Goal: Feedback & Contribution: Contribute content

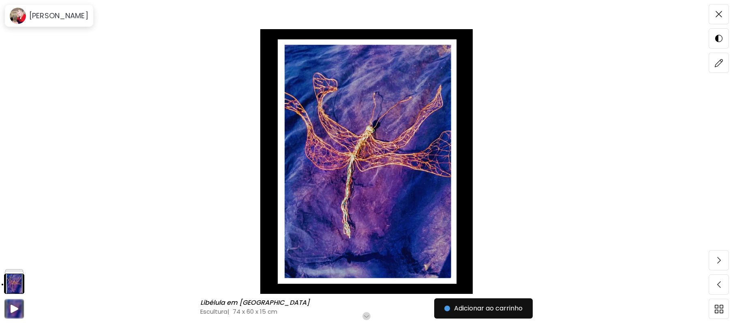
scroll to position [21, 0]
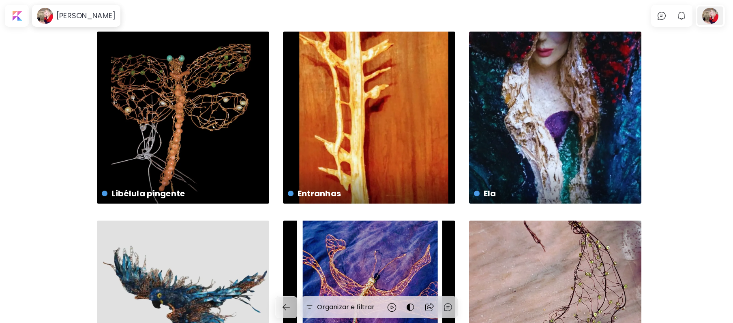
click at [717, 12] on div at bounding box center [710, 15] width 26 height 19
click at [717, 15] on div at bounding box center [710, 15] width 26 height 19
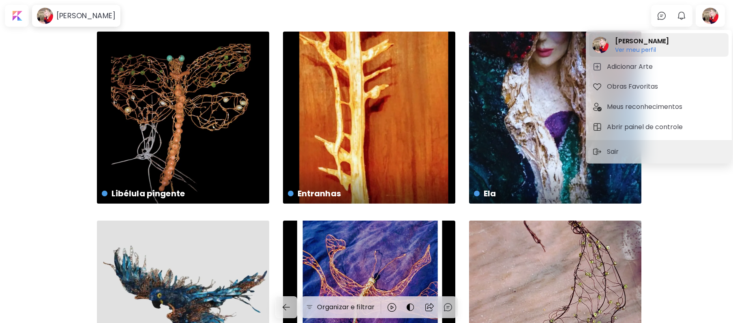
click at [628, 47] on h6 "Ver meu perfil" at bounding box center [642, 49] width 54 height 7
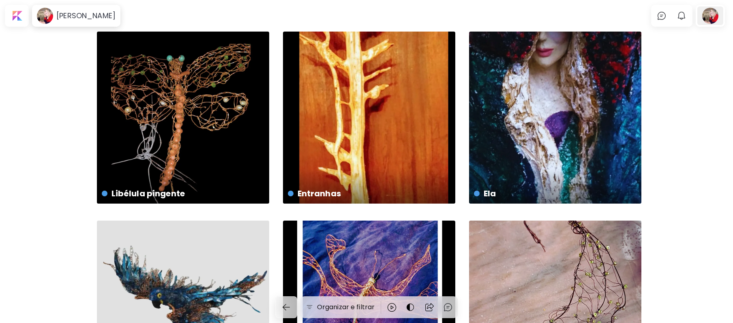
click at [717, 16] on div at bounding box center [710, 15] width 26 height 19
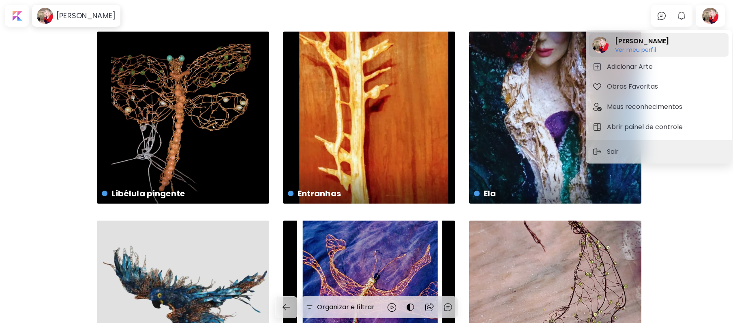
click at [626, 46] on h6 "Ver meu perfil" at bounding box center [642, 49] width 54 height 7
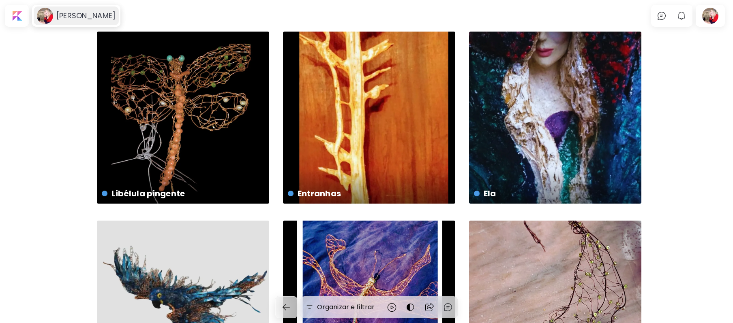
click at [73, 17] on h6 "[PERSON_NAME]" at bounding box center [85, 16] width 59 height 10
click at [63, 15] on h6 "[PERSON_NAME]" at bounding box center [85, 16] width 59 height 10
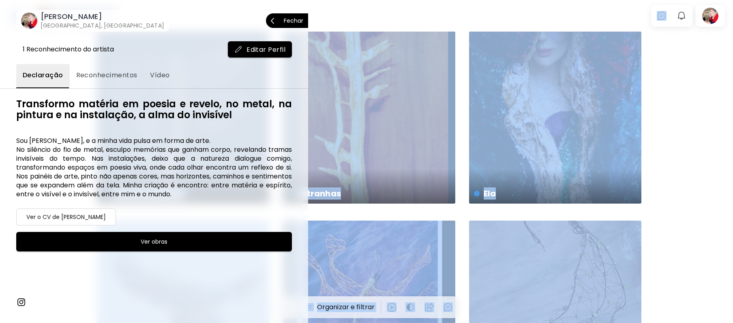
click at [62, 15] on div "Maria Brasil Teresópolis, [GEOGRAPHIC_DATA] Fechar" at bounding box center [154, 13] width 308 height 38
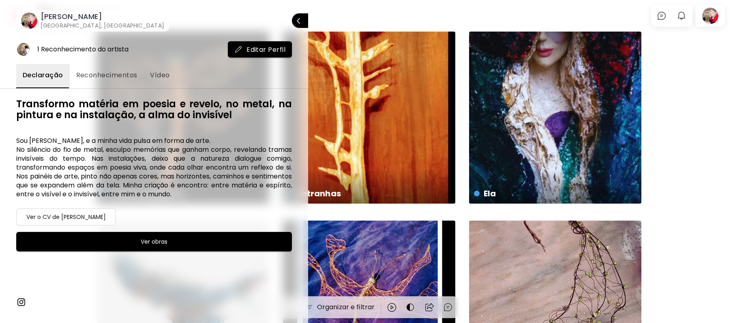
click at [365, 10] on div at bounding box center [366, 161] width 733 height 323
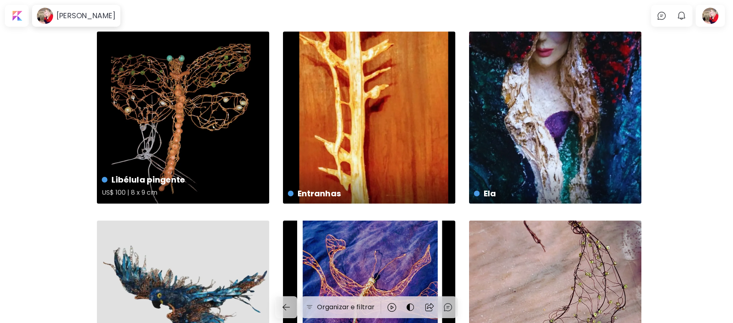
click at [216, 135] on div "Libélula pingente US$ 100 | 8 x 9 cm" at bounding box center [183, 118] width 172 height 172
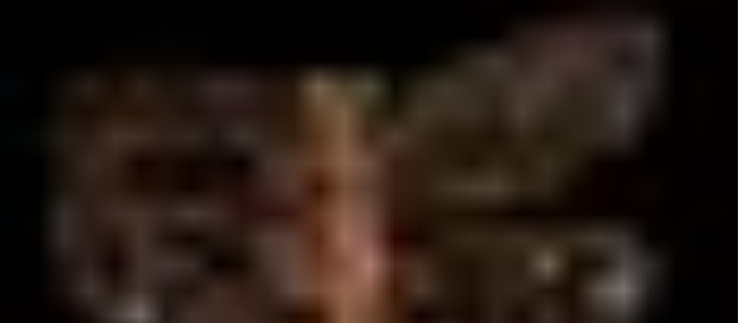
scroll to position [37, 0]
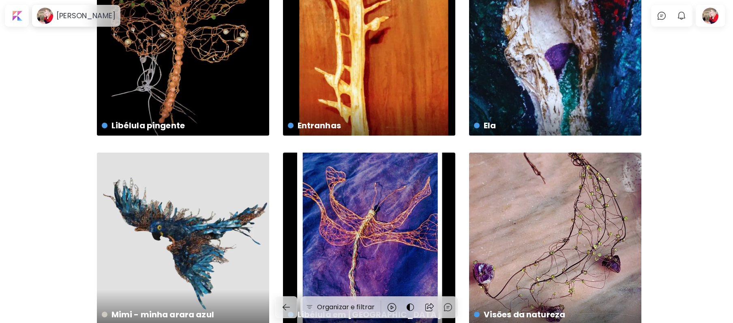
scroll to position [10, 0]
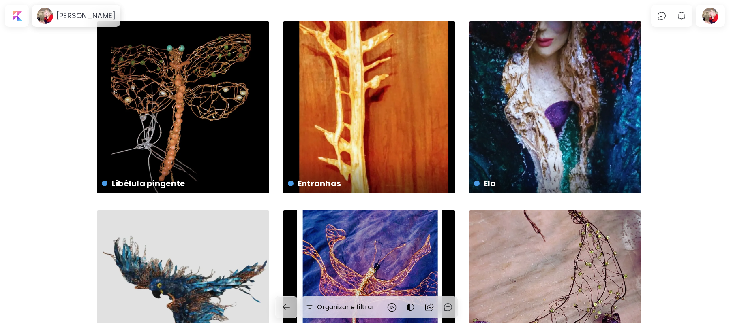
drag, startPoint x: 697, startPoint y: 15, endPoint x: 695, endPoint y: 1, distance: 14.5
click at [695, 1] on body "Maria Brasil 0 0 Organizar e filtrar [PERSON_NAME] - minha arara azul 86 x 57 c…" at bounding box center [366, 151] width 733 height 323
click at [714, 14] on div at bounding box center [710, 15] width 26 height 19
click at [714, 13] on div at bounding box center [710, 15] width 26 height 19
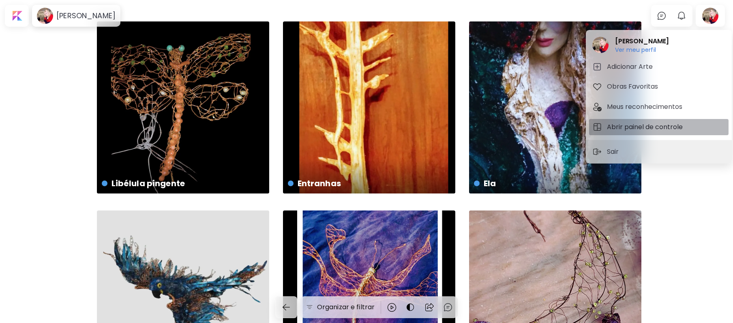
click at [665, 125] on h5 "Abrir painel de controle" at bounding box center [646, 127] width 78 height 10
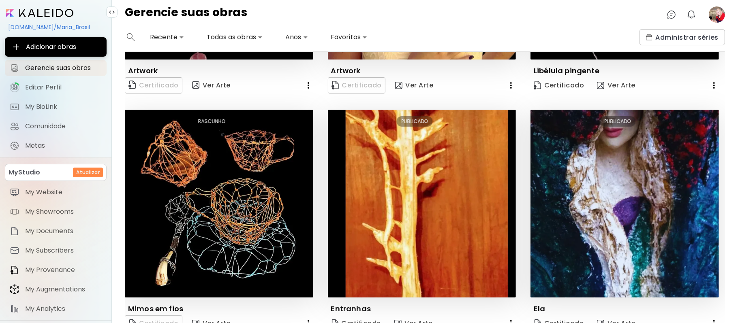
scroll to position [156, 0]
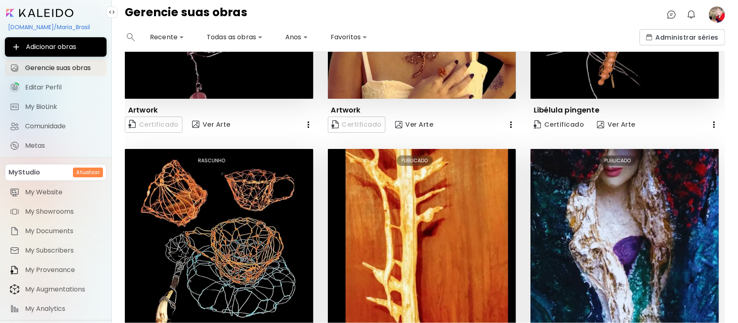
drag, startPoint x: 701, startPoint y: 134, endPoint x: 696, endPoint y: 109, distance: 25.2
click at [696, 109] on div "Libélula pingente" at bounding box center [626, 110] width 185 height 10
click at [506, 120] on icon "button" at bounding box center [511, 125] width 10 height 10
click at [506, 119] on div at bounding box center [369, 161] width 738 height 323
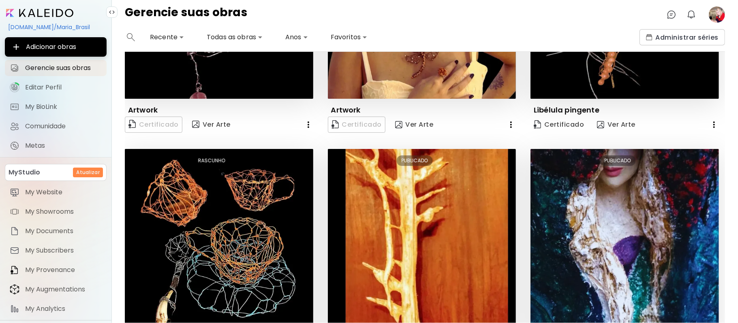
click at [506, 120] on icon "button" at bounding box center [511, 125] width 10 height 10
click at [508, 122] on icon "button" at bounding box center [511, 125] width 10 height 10
click at [494, 138] on li "Eliminar" at bounding box center [487, 139] width 55 height 15
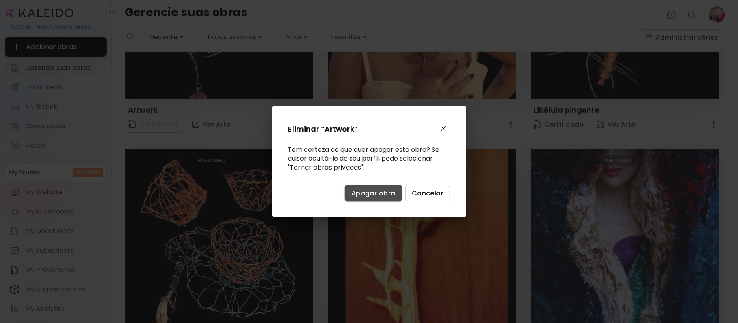
click at [382, 193] on span "Apagar obra" at bounding box center [373, 193] width 44 height 9
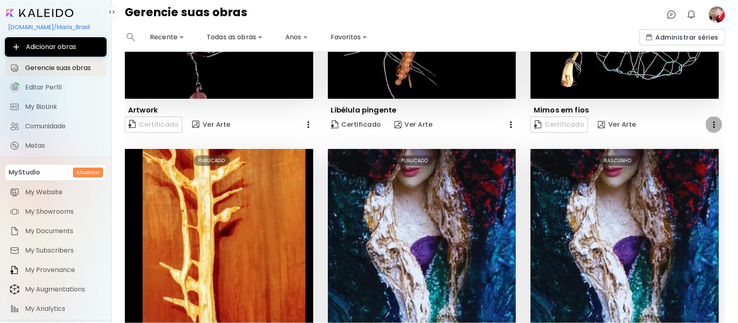
click at [713, 122] on icon "button" at bounding box center [714, 125] width 2 height 6
click at [697, 139] on li "Eliminar" at bounding box center [688, 139] width 55 height 15
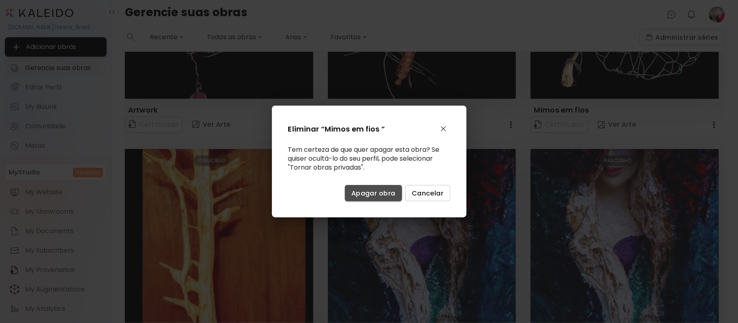
click at [375, 194] on span "Apagar obra" at bounding box center [373, 193] width 44 height 9
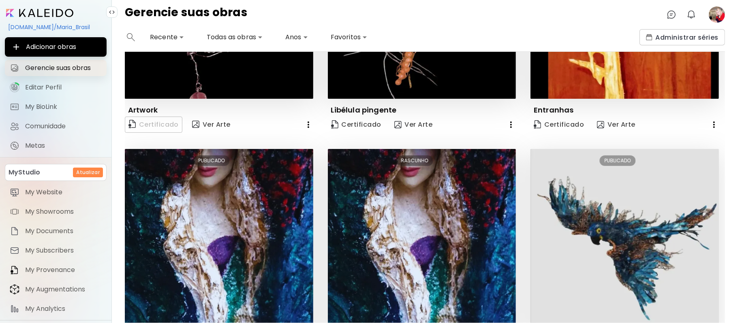
click at [85, 68] on span "Gerencie suas obras" at bounding box center [63, 68] width 77 height 8
click at [75, 69] on span "Gerencie suas obras" at bounding box center [63, 68] width 77 height 8
click at [73, 70] on span "Gerencie suas obras" at bounding box center [63, 68] width 77 height 8
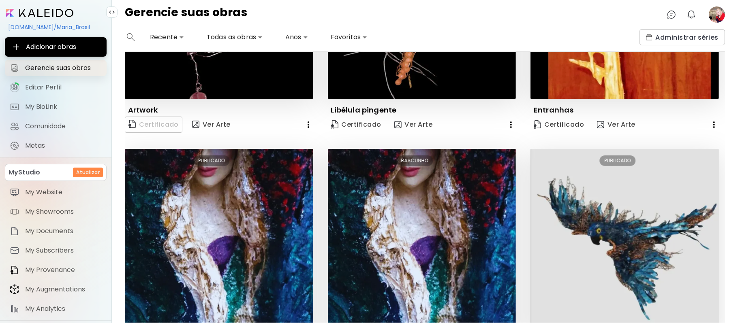
click at [46, 65] on span "Gerencie suas obras" at bounding box center [63, 68] width 77 height 8
click at [45, 68] on span "Gerencie suas obras" at bounding box center [63, 68] width 77 height 8
click at [697, 39] on span "Administrar séries" at bounding box center [682, 37] width 73 height 9
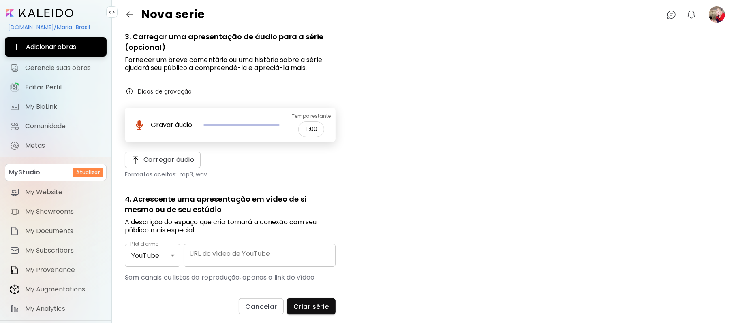
scroll to position [194, 0]
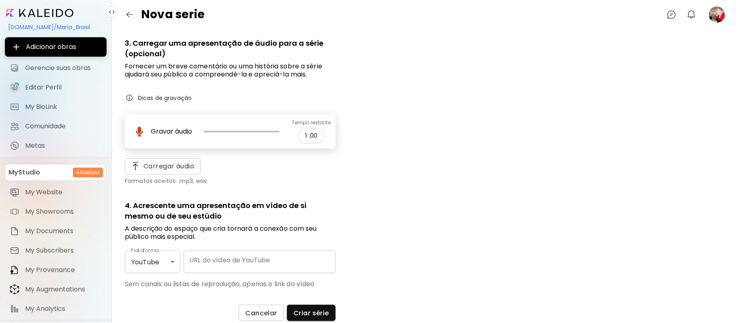
click at [709, 258] on div "1. Qual é o nome da série? Nome da série Nome da série 2. Descreva sua serie (o…" at bounding box center [425, 182] width 626 height 307
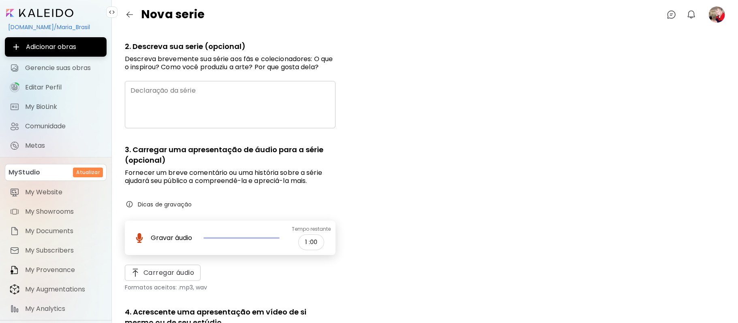
scroll to position [168, 0]
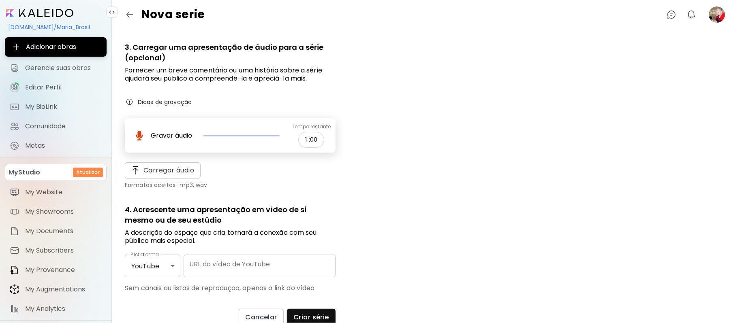
click at [641, 101] on div "1. Qual é o nome da série? Nome da série Nome da série 2. Descreva sua serie (o…" at bounding box center [425, 182] width 626 height 307
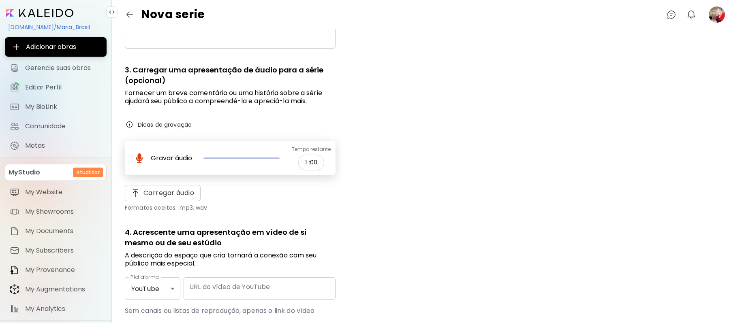
scroll to position [164, 0]
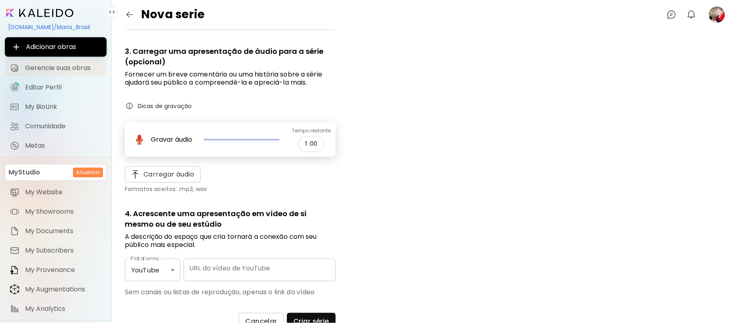
drag, startPoint x: 734, startPoint y: 156, endPoint x: 51, endPoint y: 66, distance: 688.4
click at [51, 65] on span "Gerencie suas obras" at bounding box center [63, 68] width 77 height 8
click at [51, 66] on span "Gerencie suas obras" at bounding box center [63, 68] width 77 height 8
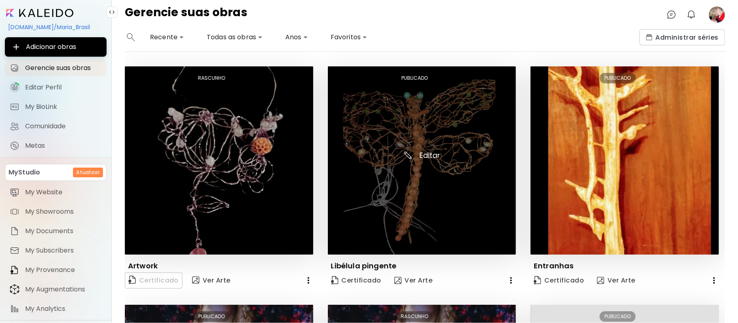
click at [426, 153] on img at bounding box center [422, 160] width 188 height 188
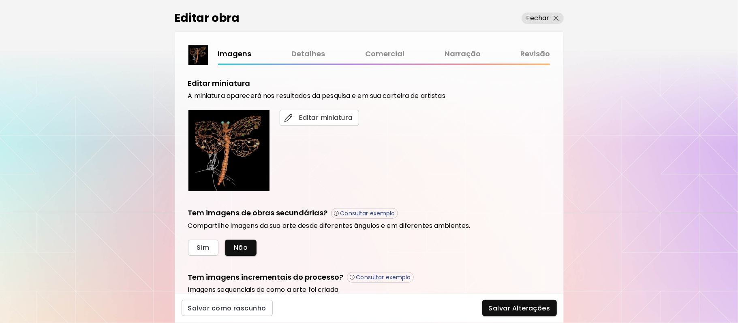
scroll to position [201, 0]
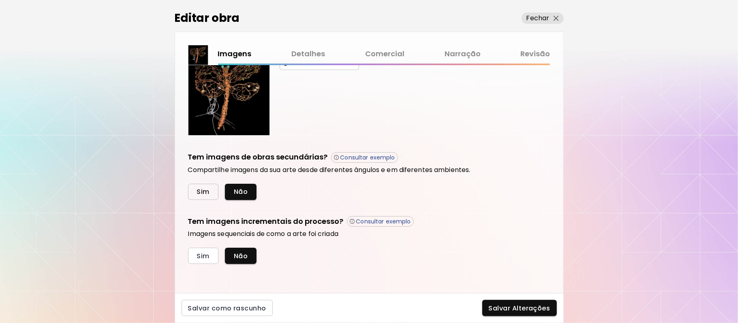
click at [206, 195] on span "Sim" at bounding box center [203, 192] width 13 height 9
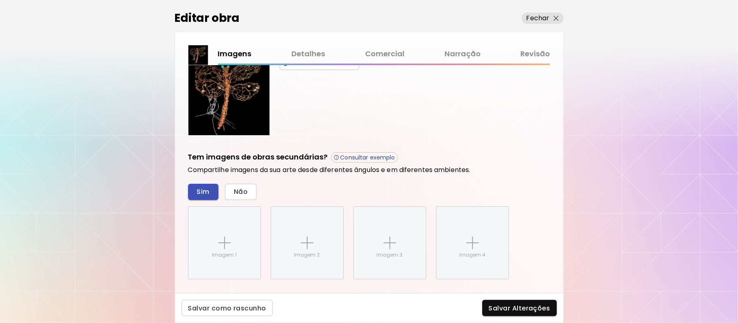
click at [206, 207] on div "Imagem 1" at bounding box center [224, 243] width 72 height 72
click at [0, 0] on input "Imagem 1" at bounding box center [0, 0] width 0 height 0
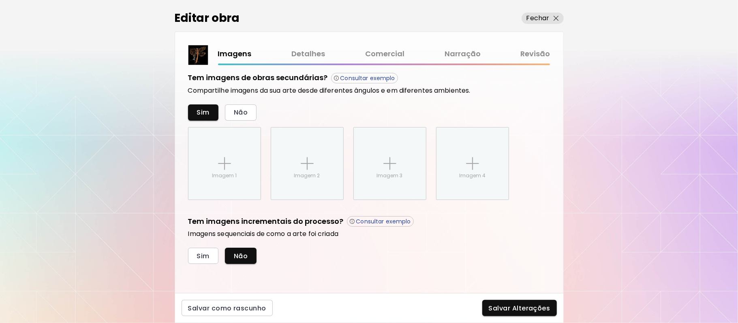
drag, startPoint x: 137, startPoint y: 176, endPoint x: 124, endPoint y: 44, distance: 132.4
click at [124, 44] on div "Editar obra Fechar Imagens Detalhes Comercial Narração Revisão Carregar imagem …" at bounding box center [369, 161] width 738 height 323
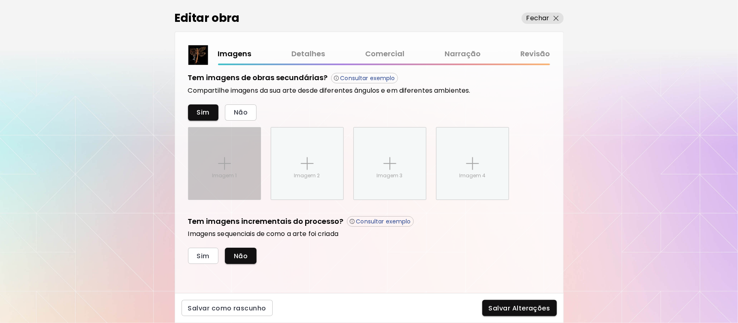
click at [226, 158] on img at bounding box center [224, 163] width 13 height 13
click at [0, 0] on input "Imagem 1" at bounding box center [0, 0] width 0 height 0
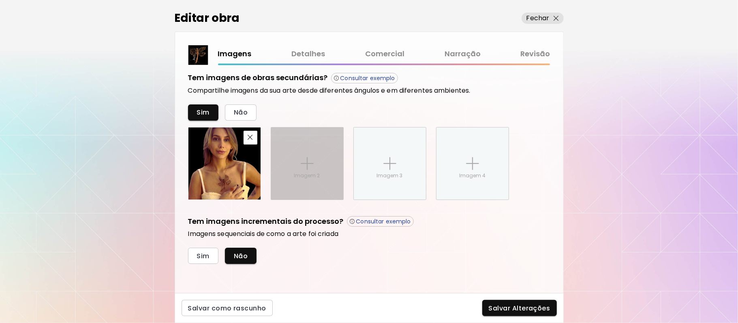
click at [305, 163] on img at bounding box center [307, 163] width 13 height 13
click at [0, 0] on input "Imagem 2" at bounding box center [0, 0] width 0 height 0
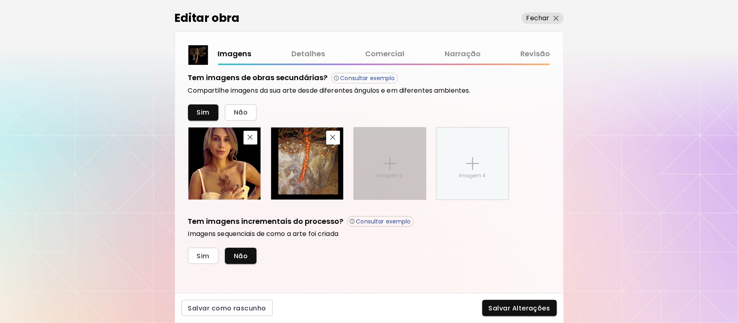
click at [391, 166] on img at bounding box center [389, 163] width 13 height 13
click at [0, 0] on input "Imagem 3" at bounding box center [0, 0] width 0 height 0
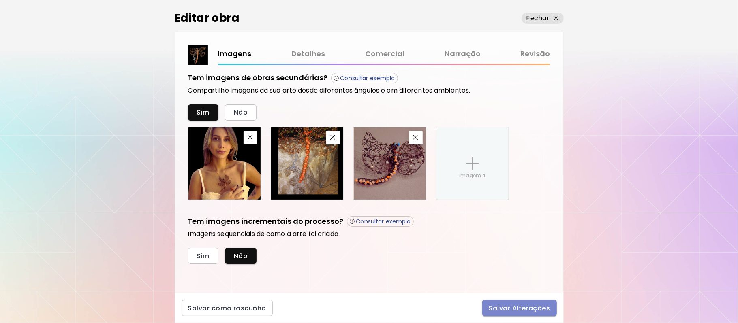
click at [522, 306] on span "Salvar Alterações" at bounding box center [520, 308] width 62 height 9
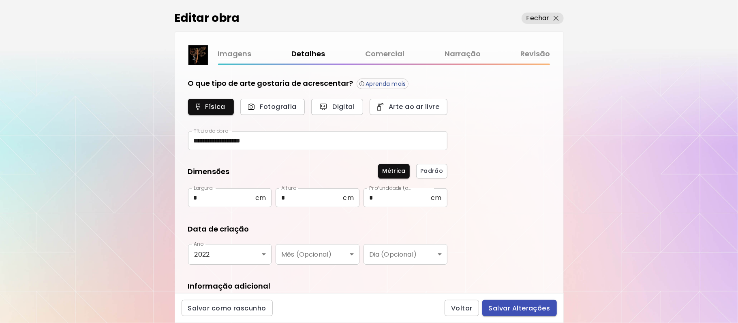
type input "*********"
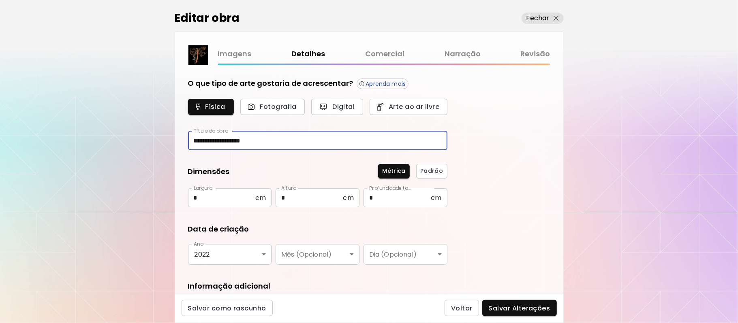
click at [268, 143] on input "**********" at bounding box center [317, 140] width 259 height 19
click at [511, 306] on span "Salvar Alterações" at bounding box center [520, 308] width 62 height 9
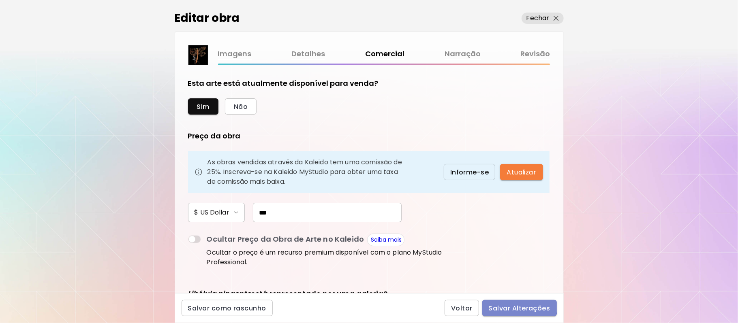
click at [511, 306] on span "Salvar Alterações" at bounding box center [520, 308] width 62 height 9
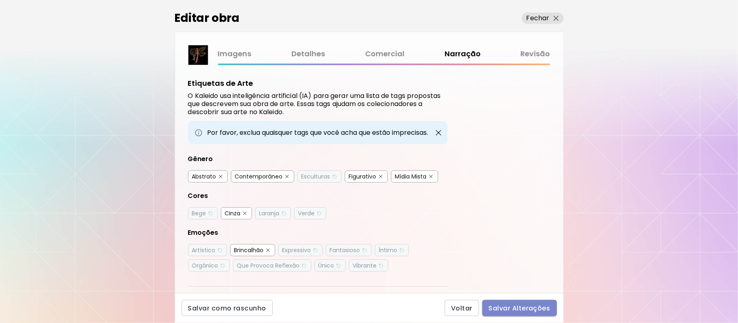
click at [511, 306] on span "Salvar Alterações" at bounding box center [520, 308] width 62 height 9
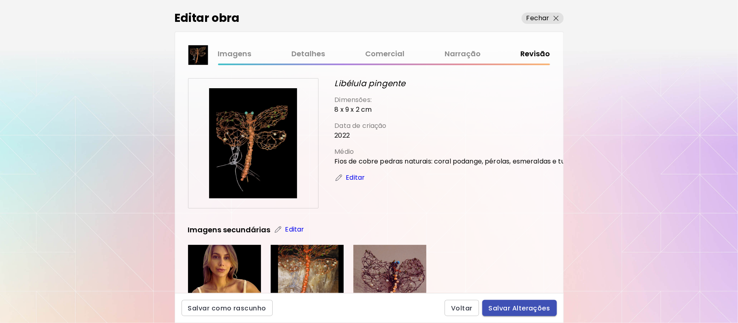
click at [511, 306] on span "Salvar Alterações" at bounding box center [520, 308] width 62 height 9
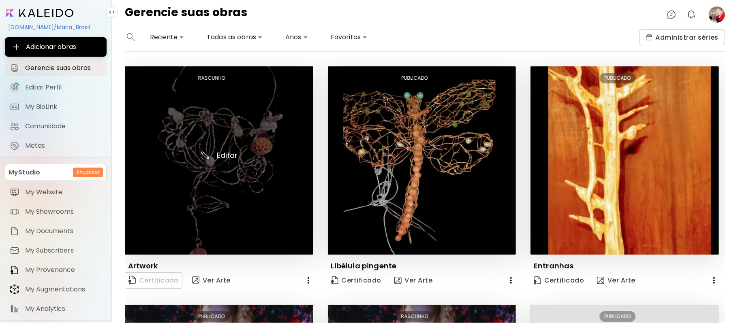
click at [229, 156] on img at bounding box center [219, 160] width 188 height 188
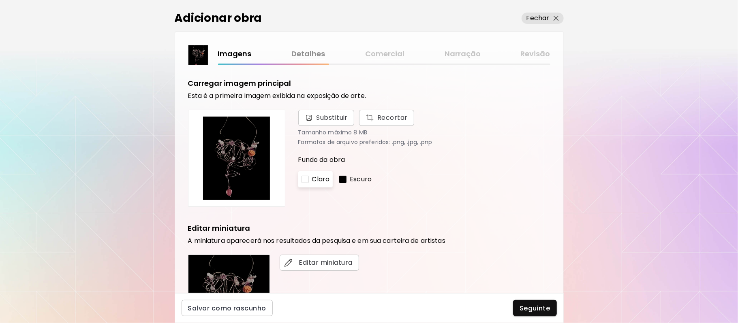
scroll to position [199, 0]
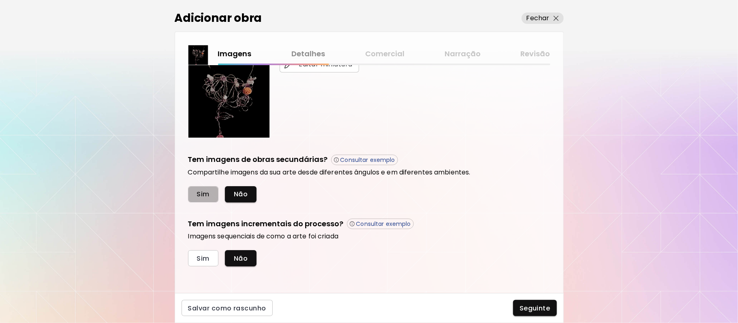
click at [206, 195] on span "Sim" at bounding box center [203, 194] width 13 height 9
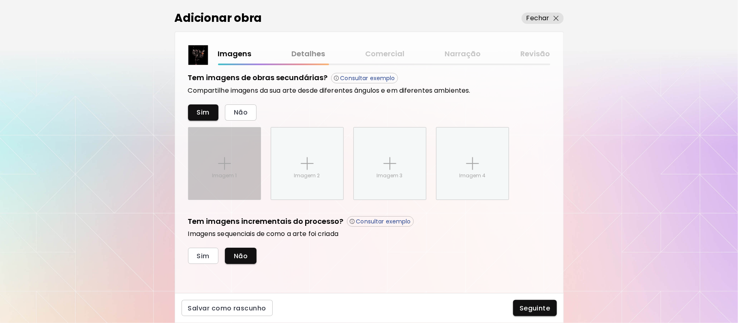
click at [229, 163] on img at bounding box center [224, 163] width 13 height 13
click at [0, 0] on input "Imagem 1" at bounding box center [0, 0] width 0 height 0
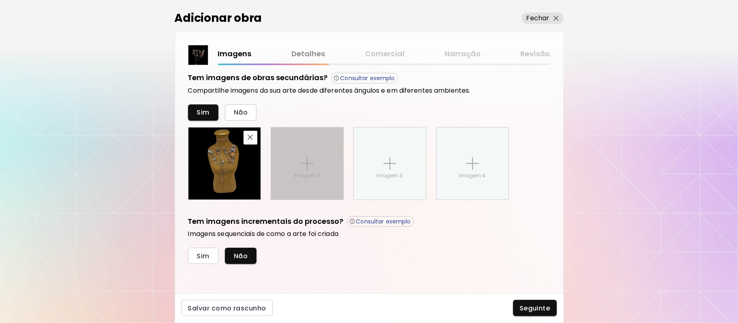
click at [308, 174] on p "Imagem 2" at bounding box center [307, 175] width 26 height 7
click at [0, 0] on input "Imagem 2" at bounding box center [0, 0] width 0 height 0
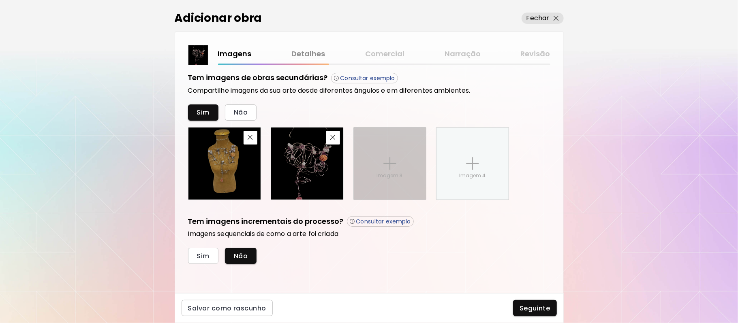
click at [388, 171] on div "Imagem 3" at bounding box center [390, 164] width 72 height 72
click at [0, 0] on input "Imagem 3" at bounding box center [0, 0] width 0 height 0
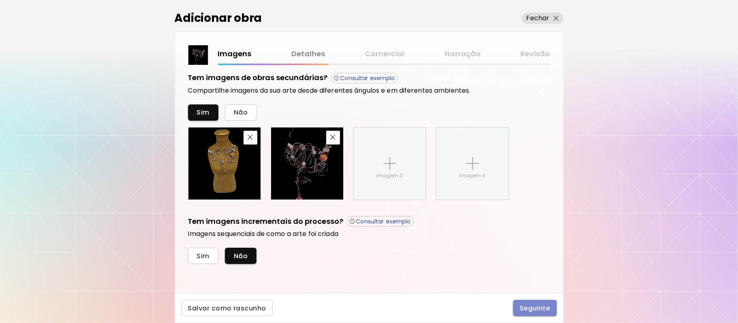
click at [537, 310] on span "Seguinte" at bounding box center [535, 308] width 31 height 9
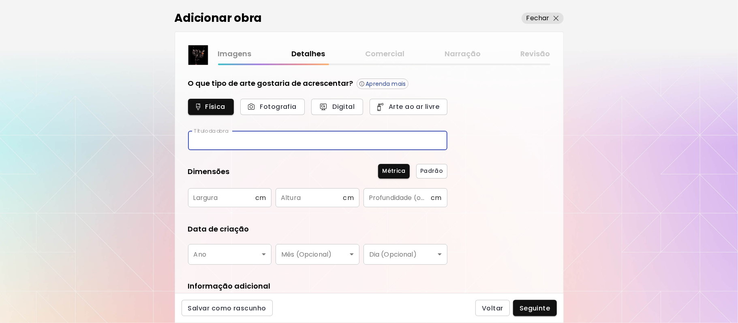
click at [266, 139] on input "text" at bounding box center [317, 140] width 259 height 19
type input "********"
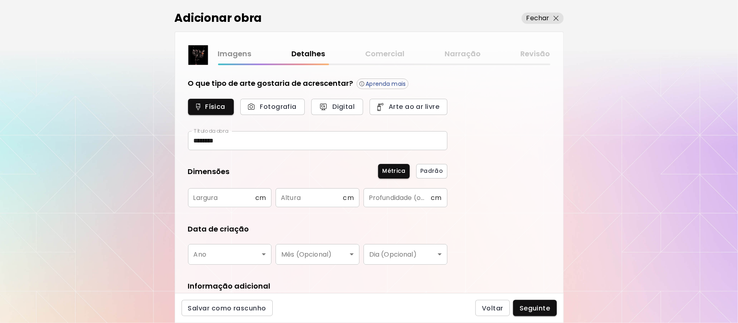
drag, startPoint x: 470, startPoint y: 265, endPoint x: 657, endPoint y: 290, distance: 189.0
click at [657, 290] on div "Adicionar obra Fechar Imagens Detalhes Comercial Narração Revisão O que tipo de…" at bounding box center [369, 161] width 738 height 323
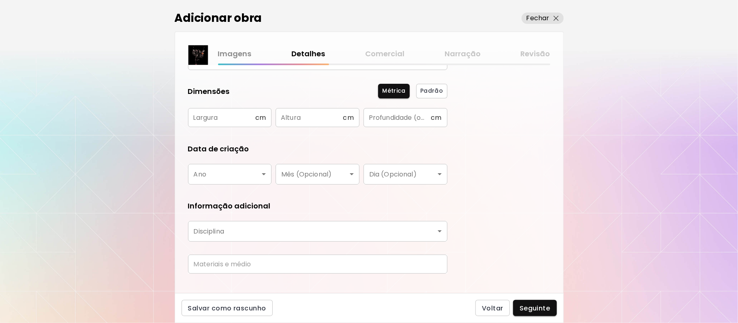
scroll to position [90, 0]
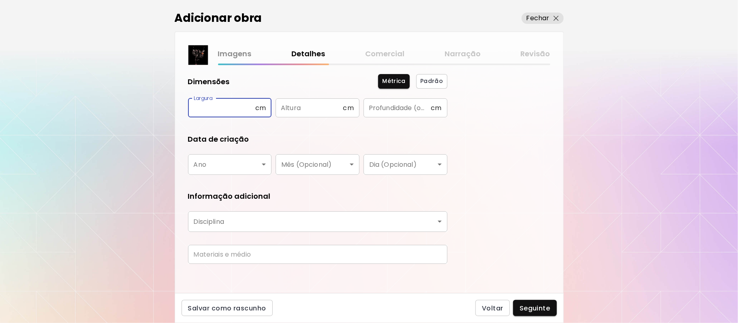
click at [226, 108] on input "text" at bounding box center [221, 107] width 67 height 19
type input "**"
click at [336, 104] on input "text" at bounding box center [309, 107] width 67 height 19
type input "**"
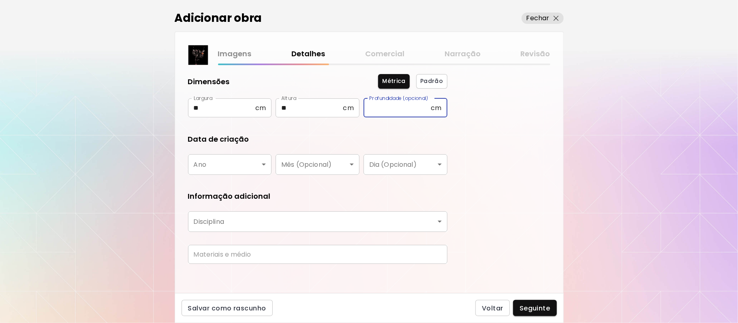
click at [402, 107] on input "text" at bounding box center [397, 107] width 67 height 19
type input "*"
click at [261, 161] on body "kaleido.art/Maria_Brasil Adicionar obras Gerencie suas obras Editar Perfil My B…" at bounding box center [369, 161] width 738 height 323
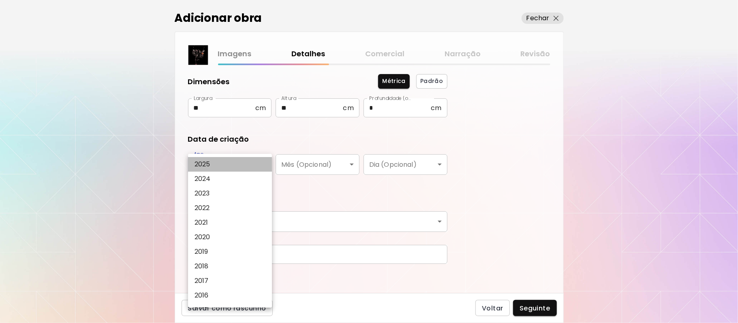
click at [214, 163] on li "2025" at bounding box center [232, 164] width 89 height 15
type input "****"
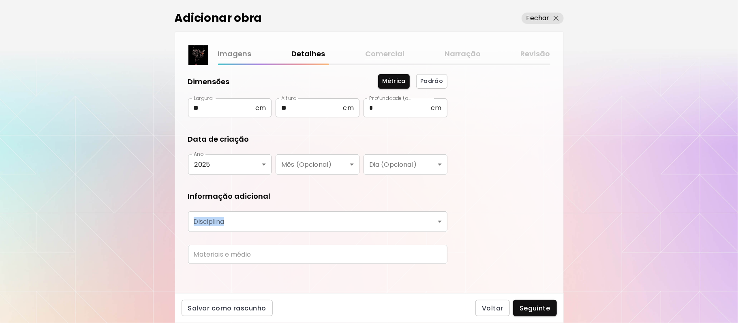
drag, startPoint x: 557, startPoint y: 206, endPoint x: 565, endPoint y: 232, distance: 27.1
click at [565, 232] on div "Adicionar obra Fechar Imagens Detalhes Comercial Narração Revisão O que tipo de…" at bounding box center [369, 161] width 738 height 323
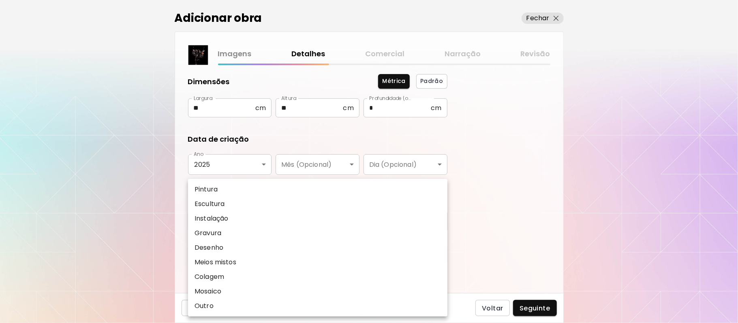
click at [284, 216] on body "kaleido.art/Maria_Brasil Adicionar obras Gerencie suas obras Editar Perfil My B…" at bounding box center [369, 161] width 738 height 323
click at [284, 216] on li "Instalação" at bounding box center [317, 219] width 259 height 15
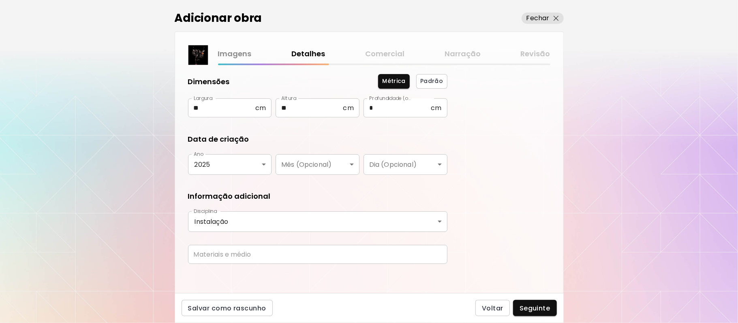
click at [492, 244] on div "**********" at bounding box center [369, 179] width 388 height 228
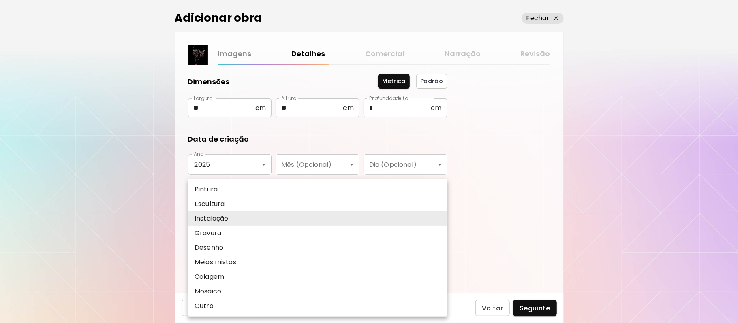
click at [434, 221] on body "**********" at bounding box center [369, 161] width 738 height 323
click at [434, 221] on li "Instalação" at bounding box center [317, 219] width 259 height 15
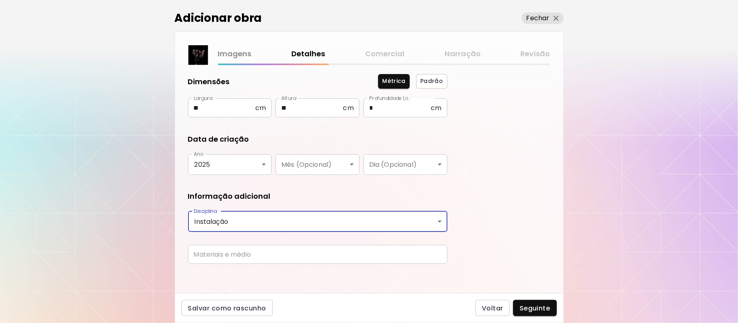
click at [434, 222] on body "**********" at bounding box center [369, 161] width 738 height 323
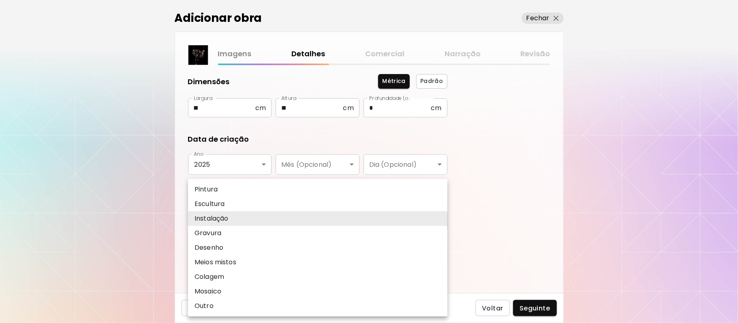
click at [233, 203] on li "Escultura" at bounding box center [317, 204] width 259 height 15
type input "*********"
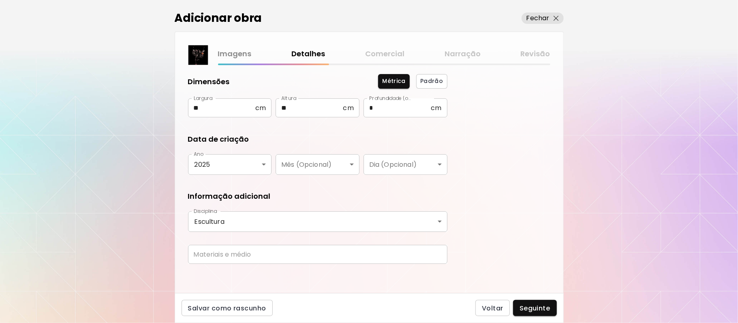
scroll to position [93, 0]
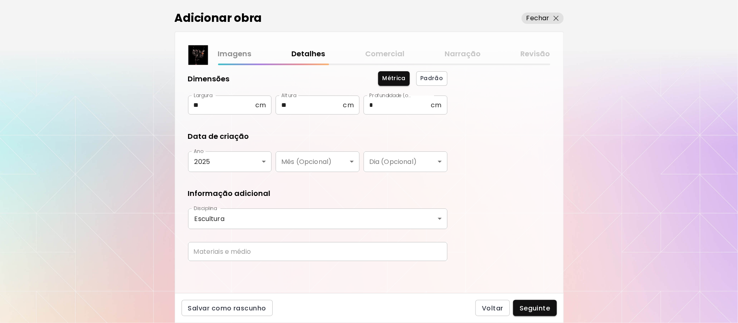
click at [569, 273] on div "Adicionar obra Fechar Imagens Detalhes Comercial Narração Revisão O que tipo de…" at bounding box center [369, 161] width 738 height 323
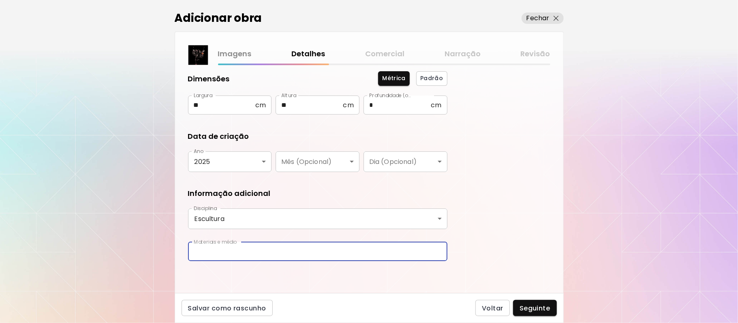
click at [329, 253] on input "text" at bounding box center [317, 251] width 259 height 19
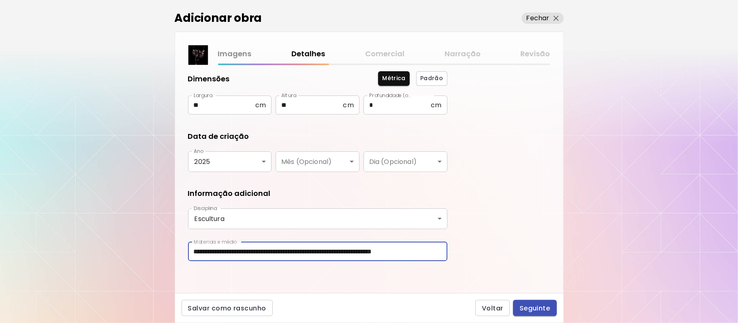
type input "**********"
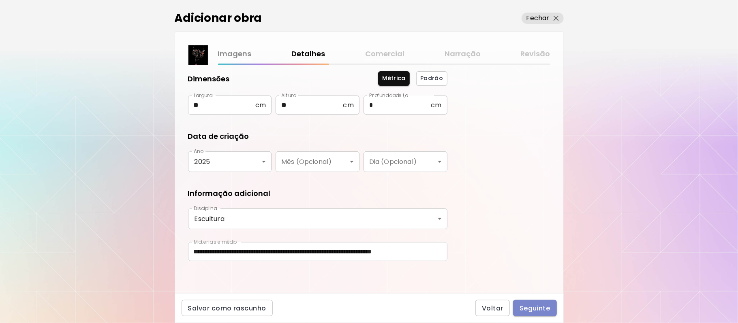
click at [522, 313] on button "Seguinte" at bounding box center [535, 308] width 44 height 16
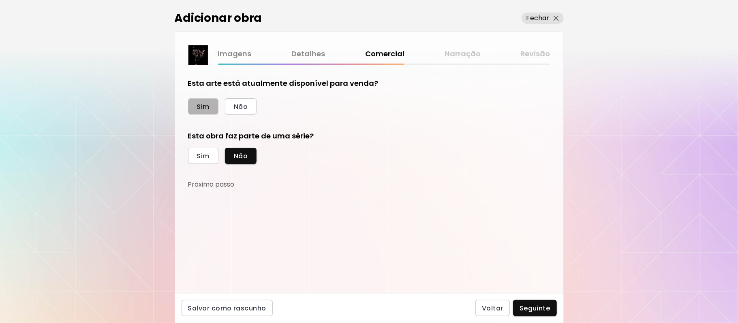
click at [203, 106] on span "Sim" at bounding box center [203, 107] width 13 height 9
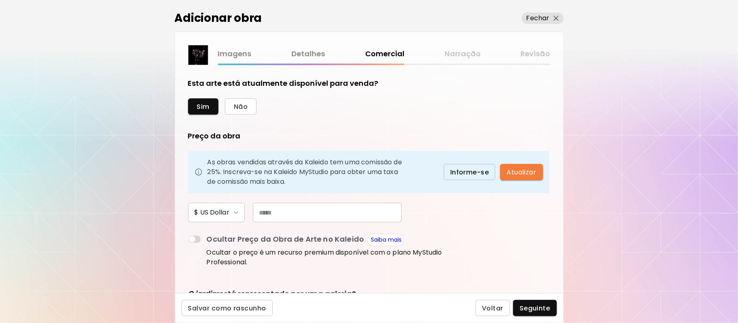
click at [280, 213] on input "text" at bounding box center [327, 212] width 149 height 19
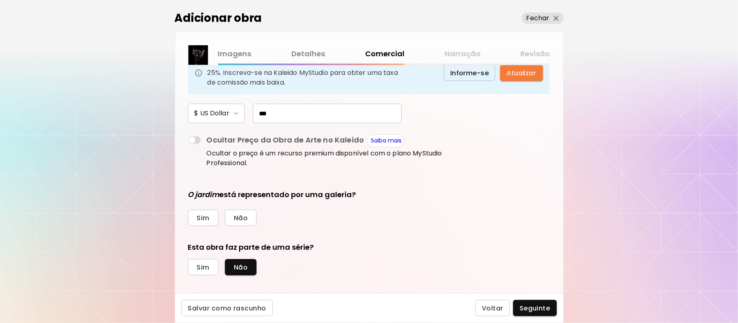
scroll to position [107, 0]
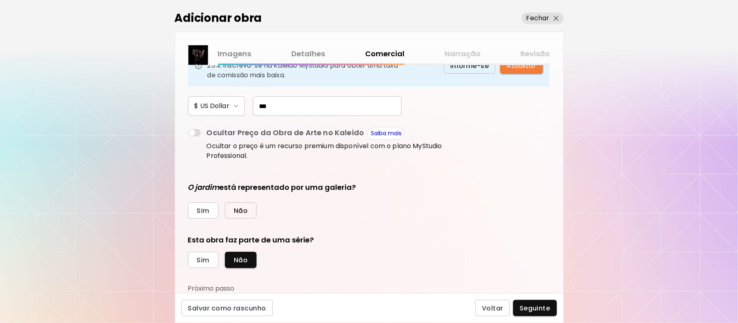
type input "***"
click at [244, 213] on span "Não" at bounding box center [241, 211] width 14 height 9
click at [535, 311] on span "Seguinte" at bounding box center [535, 308] width 31 height 9
click at [535, 311] on div "Voltar Seguinte" at bounding box center [515, 308] width 81 height 16
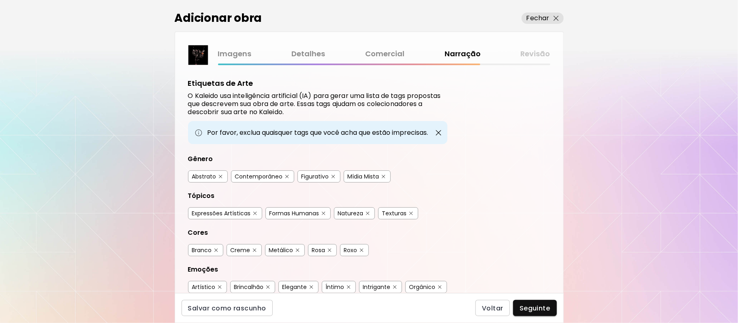
click at [205, 177] on div "Abstrato" at bounding box center [204, 177] width 24 height 8
click at [323, 178] on div "Figurativo" at bounding box center [316, 177] width 28 height 8
click at [201, 176] on div "Abstrato" at bounding box center [204, 177] width 24 height 8
click at [235, 215] on div "Expressões Artísticas" at bounding box center [221, 214] width 59 height 8
click at [197, 248] on div "Branco" at bounding box center [202, 250] width 20 height 8
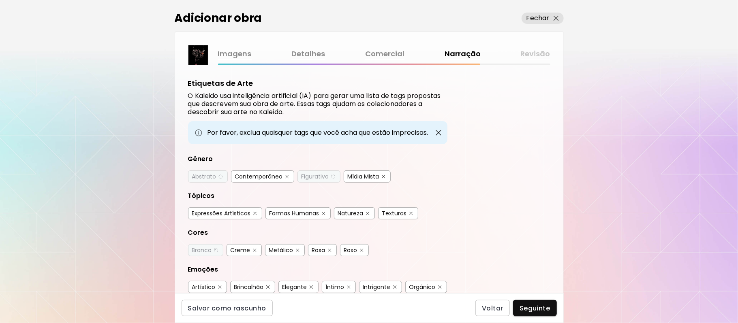
click at [285, 252] on div "Metálico" at bounding box center [281, 250] width 24 height 8
click at [203, 252] on div "Branco" at bounding box center [202, 250] width 20 height 8
click at [320, 250] on div "Rosa" at bounding box center [318, 250] width 13 height 8
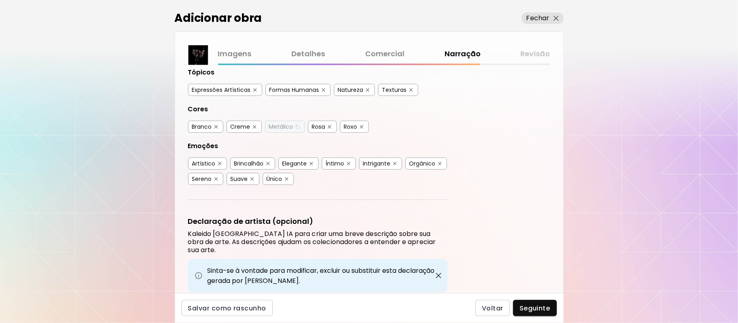
scroll to position [126, 0]
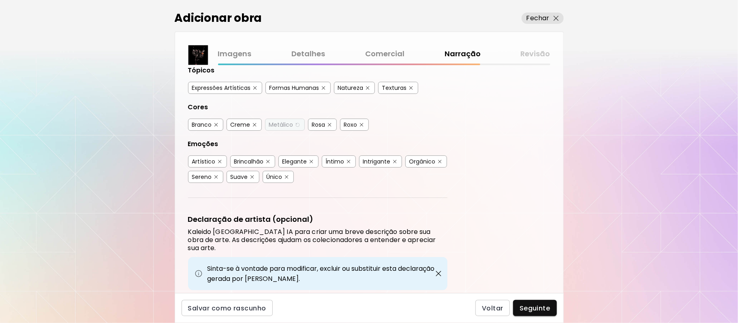
click at [208, 161] on div "Artístico" at bounding box center [204, 162] width 24 height 8
click at [338, 162] on div "Íntimo" at bounding box center [335, 162] width 19 height 8
click at [294, 158] on div "Elegante" at bounding box center [294, 162] width 25 height 8
click at [409, 166] on div "Orgânico" at bounding box center [422, 162] width 26 height 8
click at [212, 175] on div "Sereno" at bounding box center [202, 177] width 20 height 8
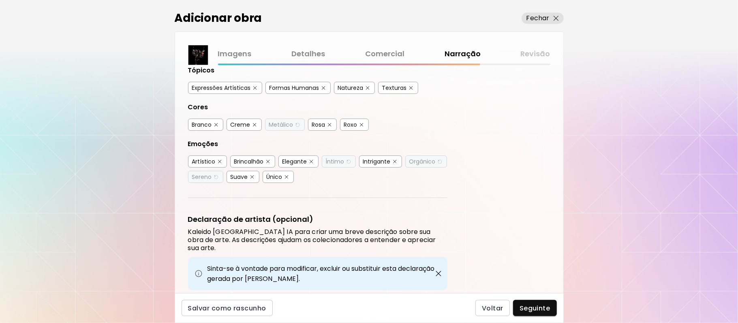
click at [248, 178] on div "Suave" at bounding box center [239, 177] width 17 height 8
click at [282, 174] on div "Único" at bounding box center [275, 177] width 16 height 8
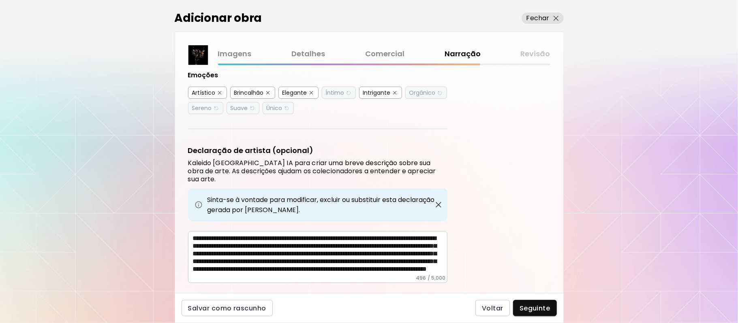
scroll to position [204, 0]
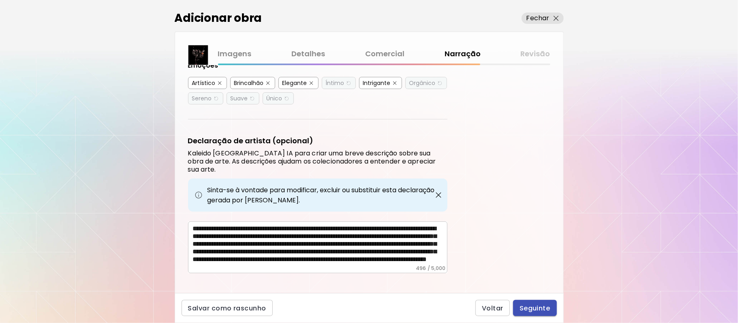
click at [546, 310] on span "Seguinte" at bounding box center [535, 308] width 31 height 9
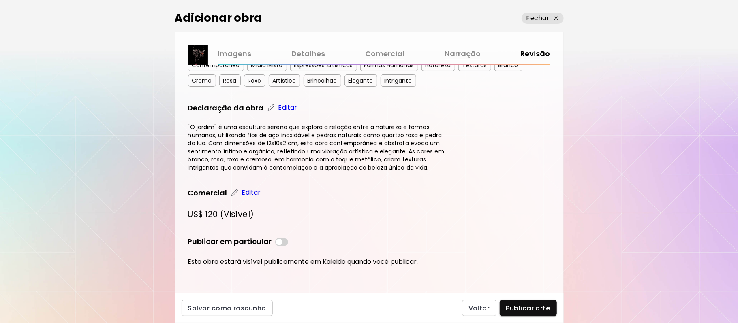
scroll to position [299, 0]
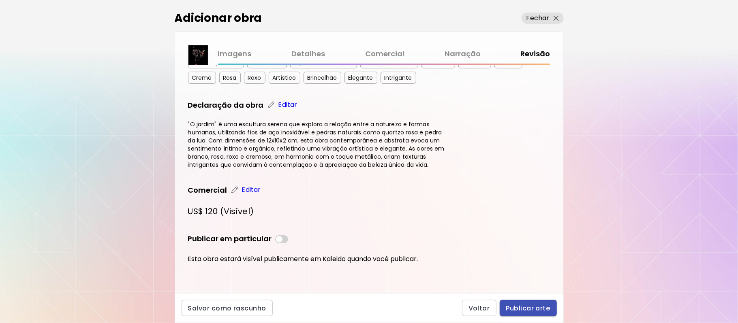
click at [526, 308] on span "Publicar arte" at bounding box center [528, 308] width 44 height 9
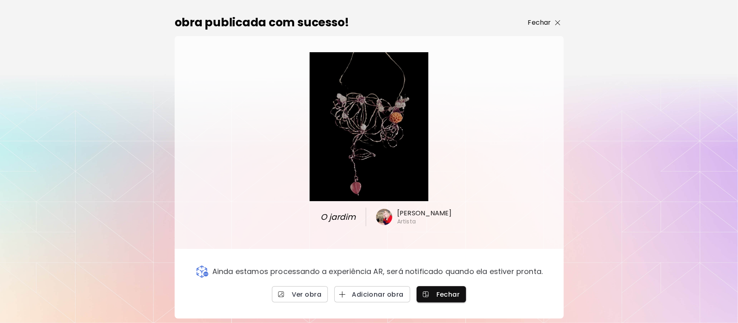
click at [543, 24] on p "Fechar" at bounding box center [539, 23] width 23 height 10
click at [543, 24] on div "0 0" at bounding box center [425, 14] width 626 height 29
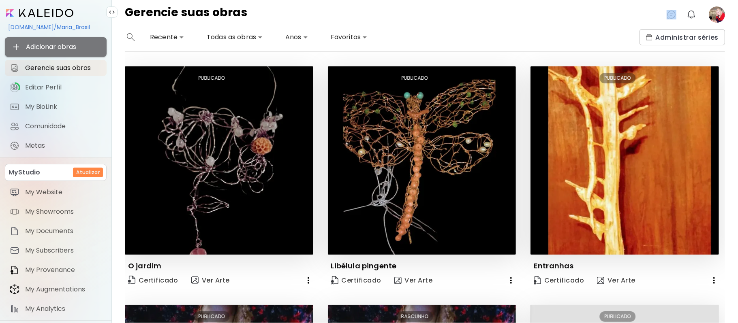
click at [73, 50] on span "Adicionar obras" at bounding box center [55, 47] width 89 height 10
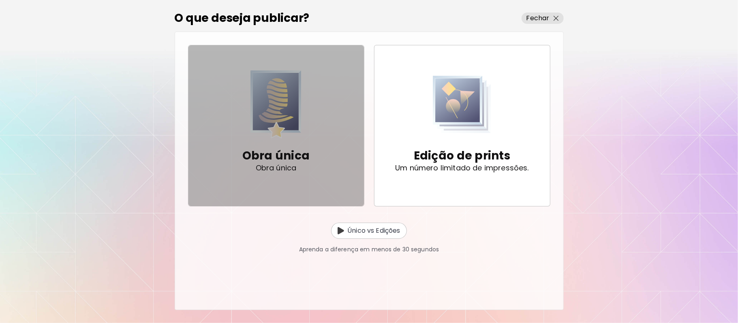
click at [264, 137] on img "button" at bounding box center [275, 105] width 51 height 68
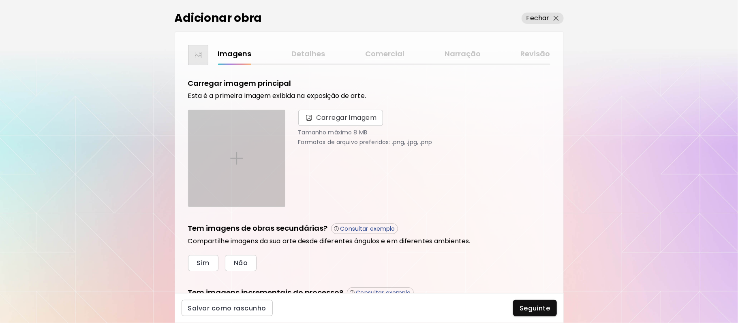
click at [237, 154] on img at bounding box center [236, 158] width 13 height 13
click at [0, 0] on input "file" at bounding box center [0, 0] width 0 height 0
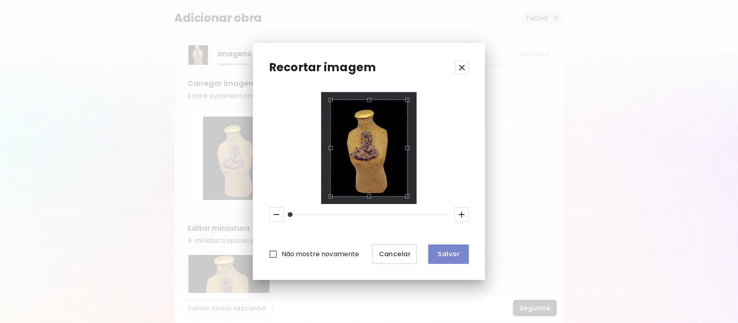
click at [451, 256] on span "Salvar" at bounding box center [449, 254] width 28 height 9
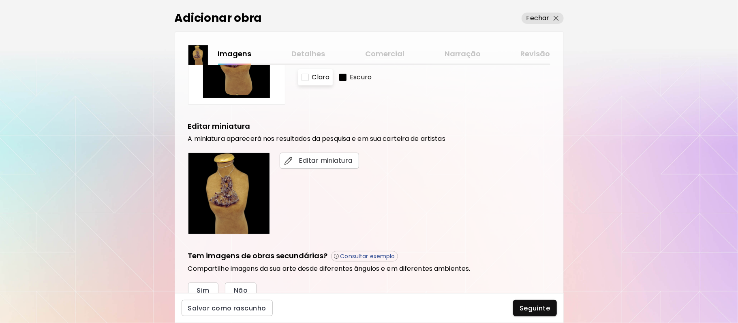
scroll to position [137, 0]
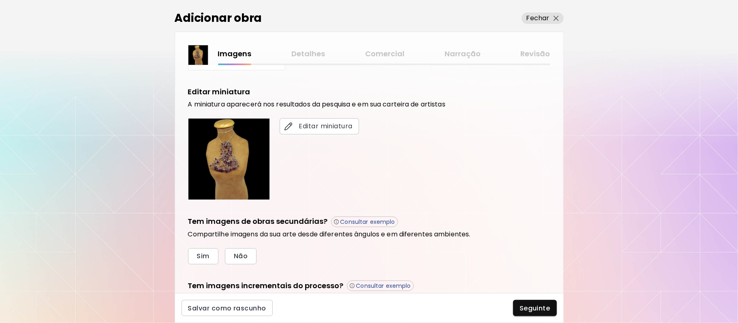
click at [565, 235] on div "Adicionar obra Fechar Imagens Detalhes Comercial Narração Revisão Carregar imag…" at bounding box center [369, 161] width 738 height 323
click at [206, 255] on span "Sim" at bounding box center [203, 256] width 13 height 9
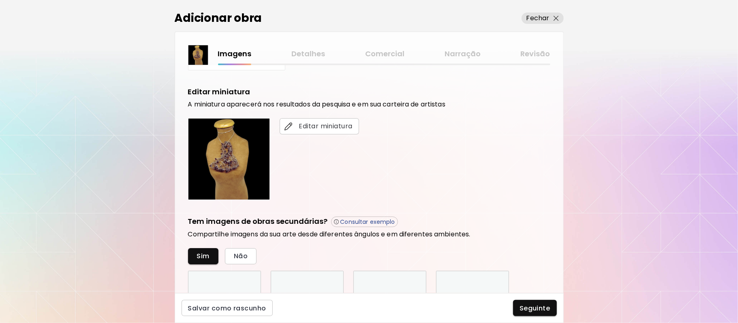
scroll to position [280, 0]
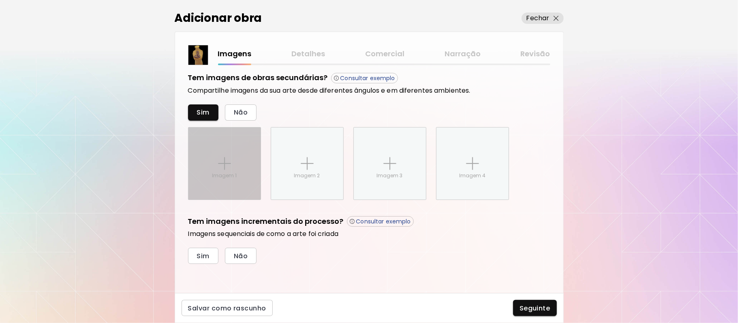
click at [221, 165] on img at bounding box center [224, 163] width 13 height 13
click at [0, 0] on input "Imagem 1" at bounding box center [0, 0] width 0 height 0
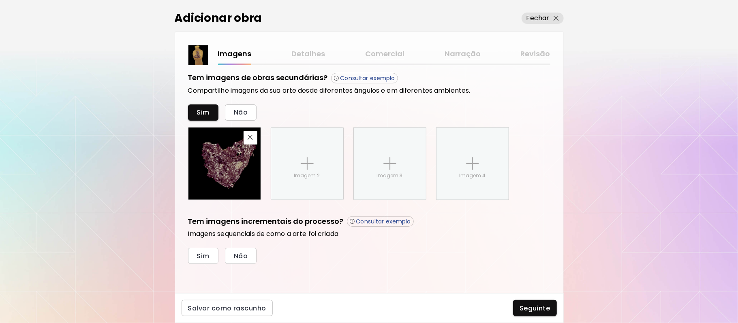
click at [318, 271] on div "Carregar imagem principal Esta é a primeira imagem exibida na exposição de arte…" at bounding box center [369, 179] width 388 height 228
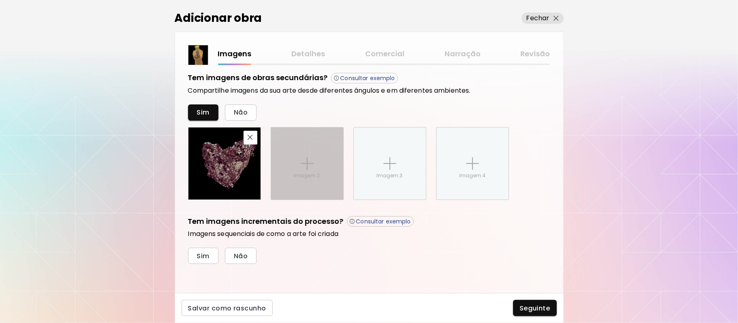
click at [311, 173] on p "Imagem 2" at bounding box center [307, 175] width 26 height 7
click at [0, 0] on input "Imagem 2" at bounding box center [0, 0] width 0 height 0
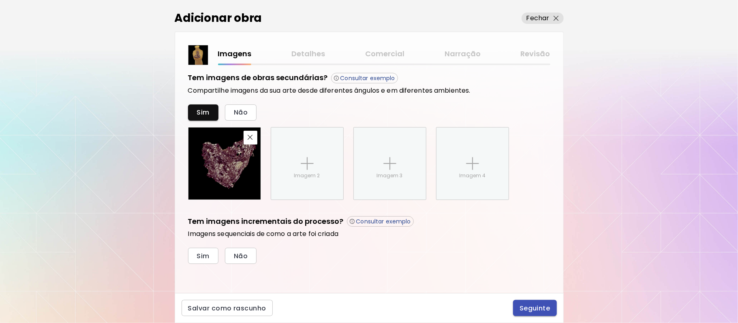
click at [535, 310] on span "Seguinte" at bounding box center [535, 308] width 31 height 9
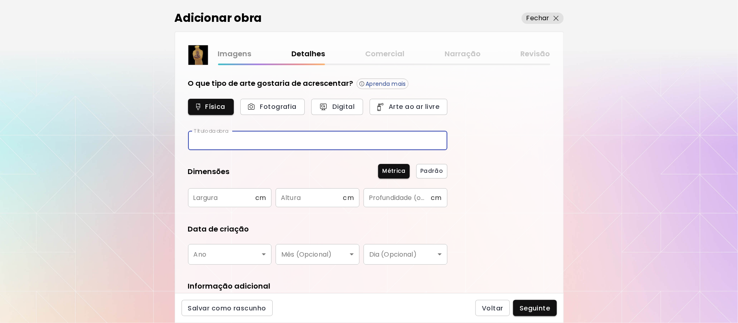
click at [266, 143] on input "text" at bounding box center [317, 140] width 259 height 19
type input "**********"
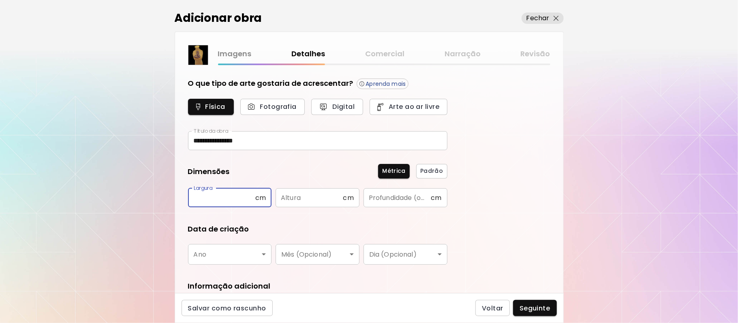
drag, startPoint x: 227, startPoint y: 201, endPoint x: 231, endPoint y: 198, distance: 4.6
click at [231, 198] on input "text" at bounding box center [221, 197] width 67 height 19
type input "*"
click at [296, 197] on input "text" at bounding box center [309, 197] width 67 height 19
type input "*"
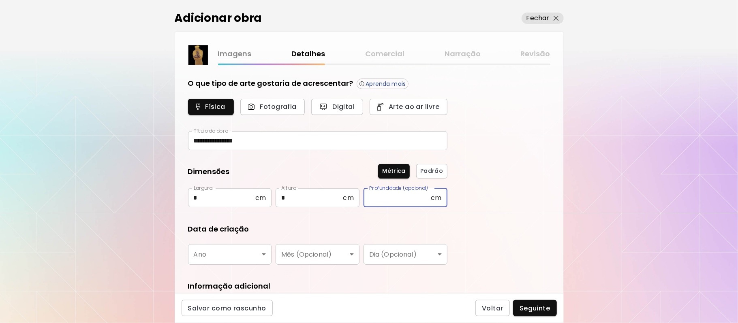
click at [386, 202] on input "text" at bounding box center [397, 197] width 67 height 19
type input "***"
click at [262, 255] on body "**********" at bounding box center [369, 161] width 738 height 323
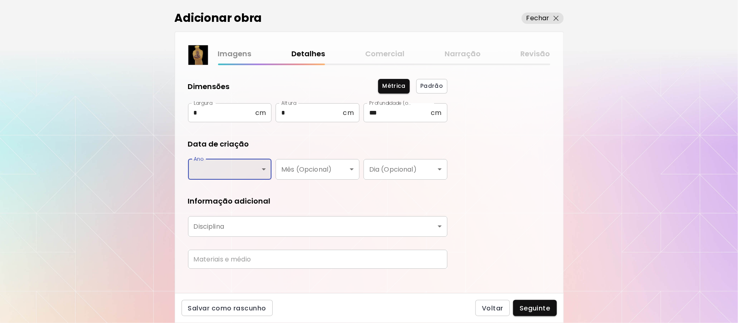
scroll to position [93, 0]
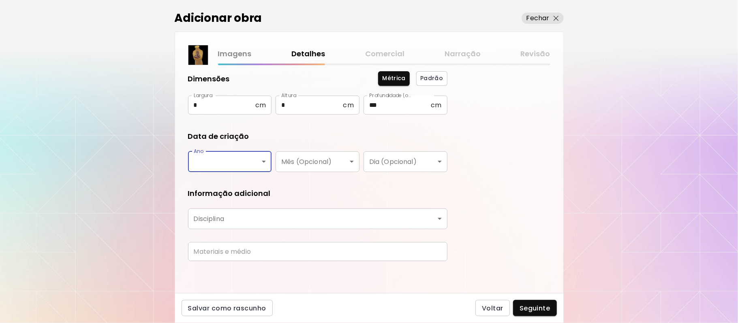
click at [262, 160] on body "**********" at bounding box center [369, 161] width 738 height 323
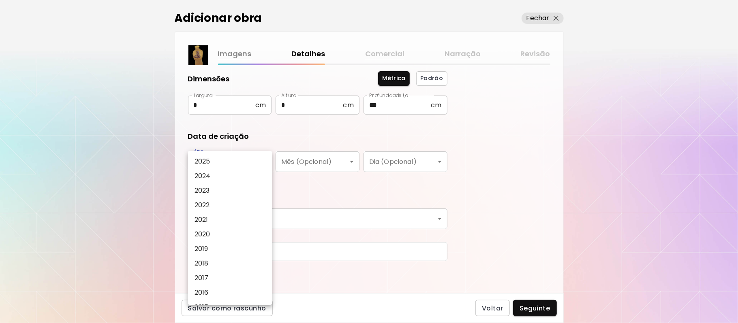
click at [218, 193] on li "2023" at bounding box center [232, 191] width 89 height 15
type input "****"
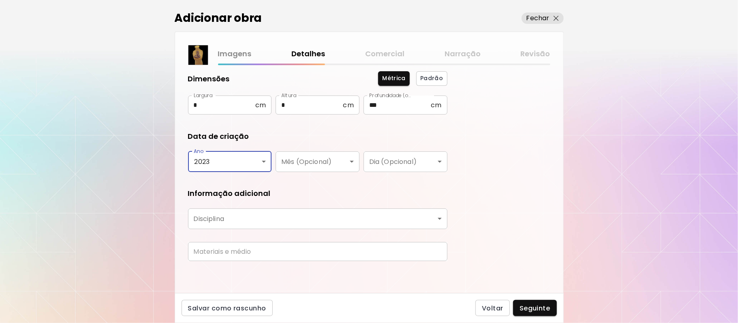
click at [441, 220] on body "**********" at bounding box center [369, 161] width 738 height 323
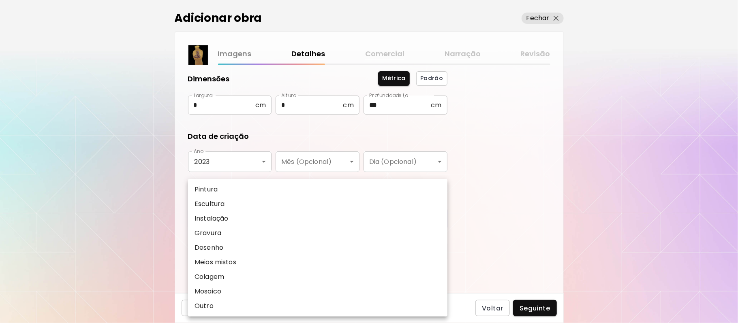
click at [223, 205] on p "Escultura" at bounding box center [210, 204] width 30 height 10
type input "*********"
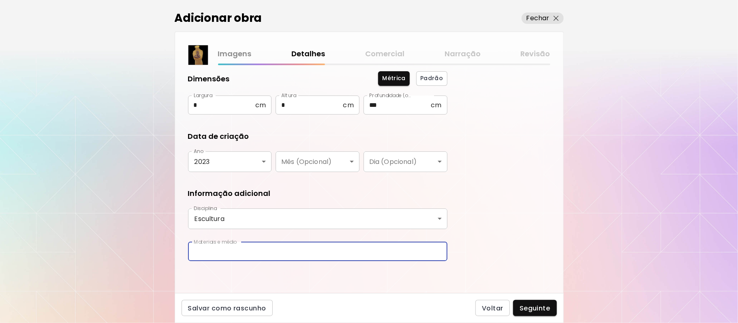
click at [344, 252] on input "text" at bounding box center [317, 251] width 259 height 19
type input "*"
type input "**********"
click at [571, 276] on div "**********" at bounding box center [369, 161] width 738 height 323
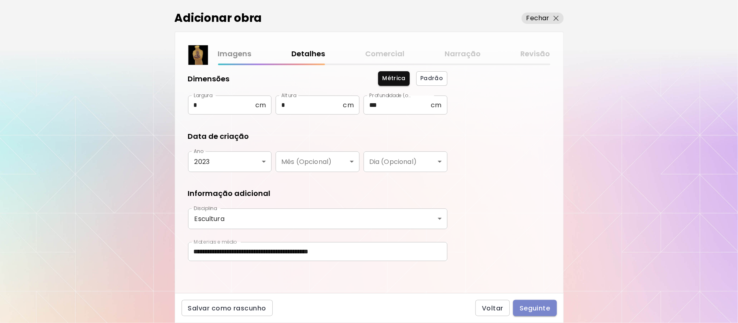
click at [534, 308] on span "Seguinte" at bounding box center [535, 308] width 31 height 9
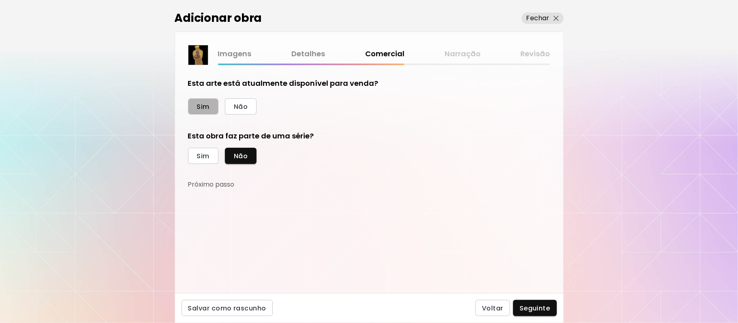
click at [199, 104] on span "Sim" at bounding box center [203, 107] width 13 height 9
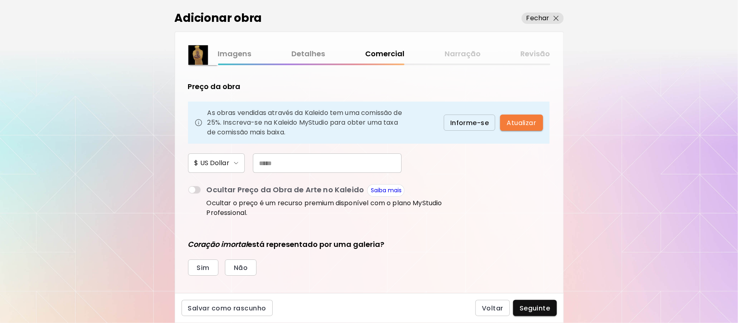
scroll to position [56, 0]
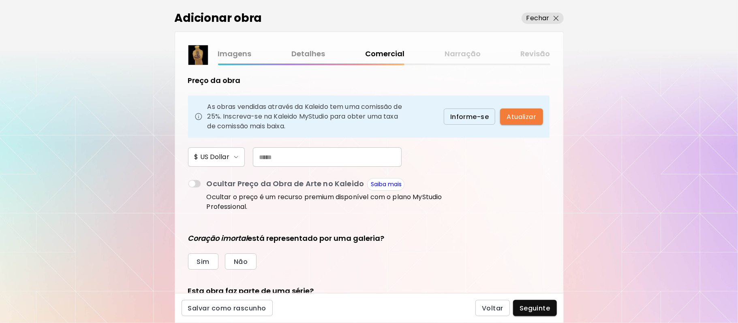
click at [293, 156] on input "text" at bounding box center [327, 157] width 149 height 19
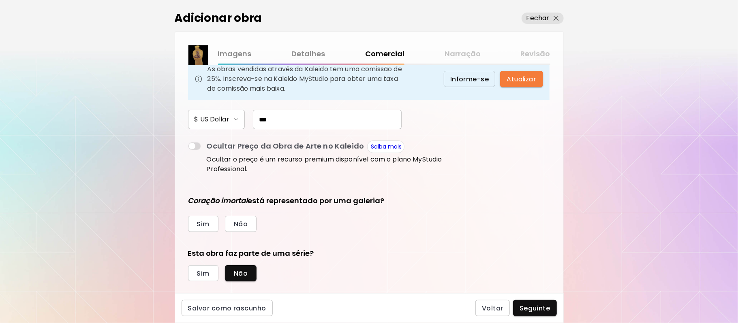
scroll to position [107, 0]
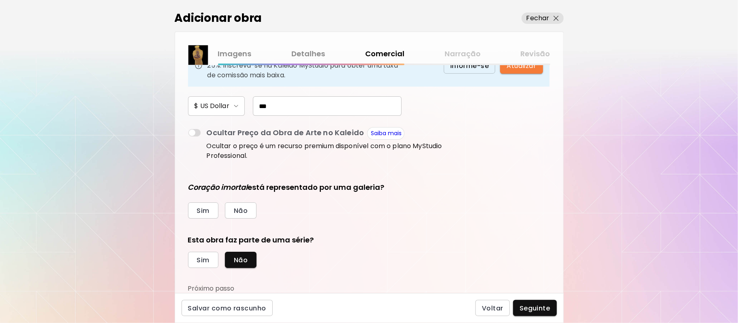
type input "***"
click at [578, 286] on div "Adicionar obra Fechar Imagens Detalhes Comercial Narração Revisão Esta arte est…" at bounding box center [369, 161] width 738 height 323
click at [257, 227] on div "Esta arte está atualmente disponível para venda? Sim Não Preço da obra As obras…" at bounding box center [317, 133] width 259 height 322
click at [241, 207] on span "Não" at bounding box center [241, 211] width 14 height 9
drag, startPoint x: 205, startPoint y: 263, endPoint x: 210, endPoint y: 268, distance: 7.2
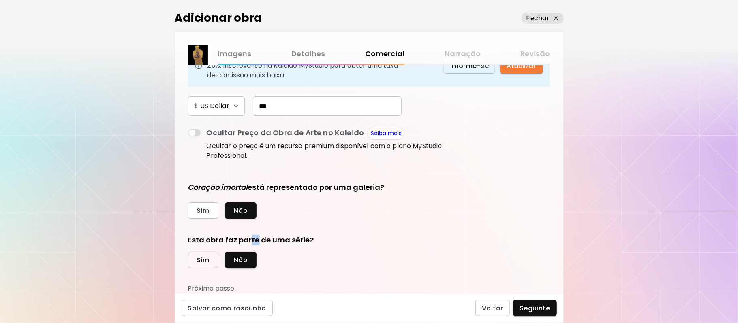
click at [210, 268] on div "Esta obra faz parte de uma série? Sim Não Próximo passo" at bounding box center [317, 264] width 259 height 58
click at [195, 259] on button "Sim" at bounding box center [203, 260] width 30 height 16
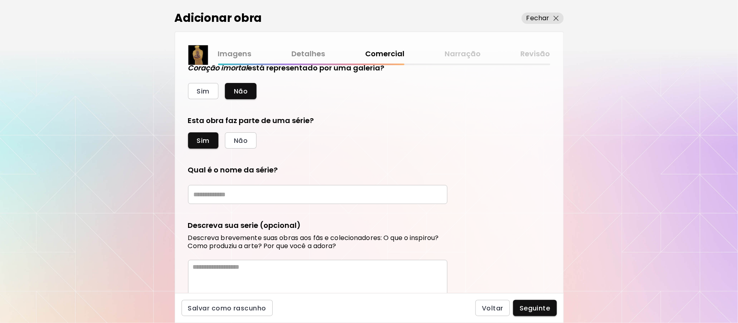
scroll to position [229, 0]
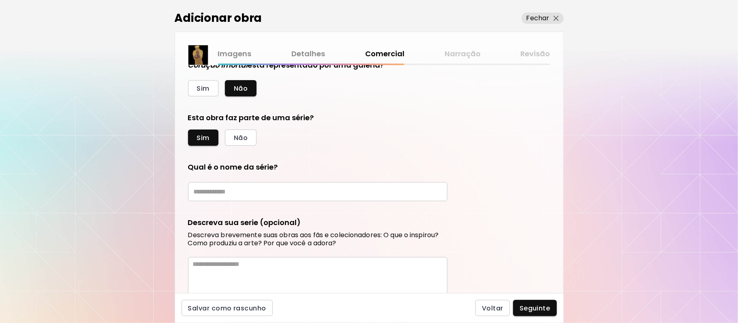
click at [565, 247] on div "Adicionar obra Fechar Imagens Detalhes Comercial Narração Revisão Esta arte est…" at bounding box center [369, 161] width 738 height 323
click at [289, 195] on input "text" at bounding box center [317, 191] width 259 height 19
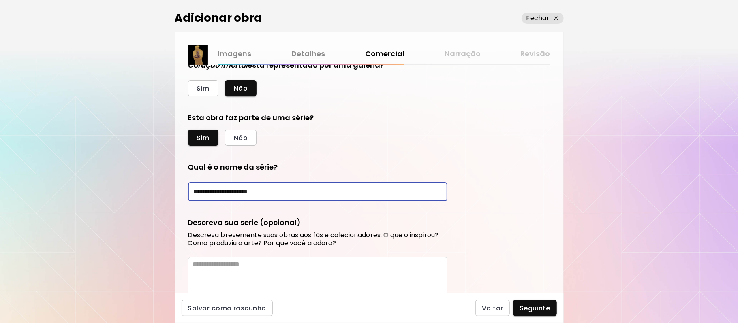
type input "**********"
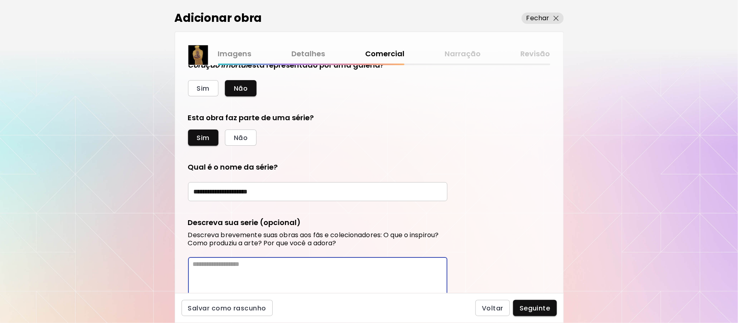
click at [260, 268] on textarea at bounding box center [320, 285] width 255 height 49
paste textarea "**********"
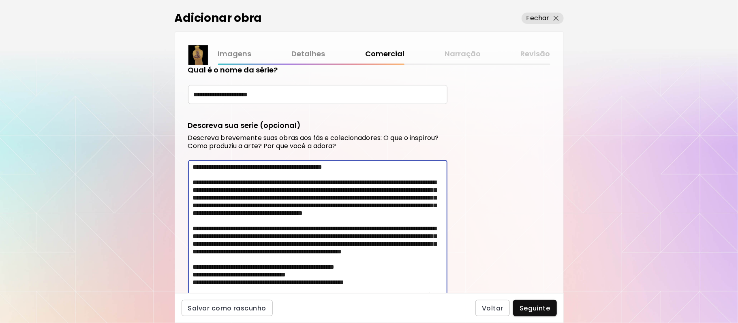
scroll to position [0, 0]
click at [200, 164] on textarea at bounding box center [320, 228] width 255 height 130
click at [364, 166] on textarea "**********" at bounding box center [320, 228] width 255 height 130
type textarea "**********"
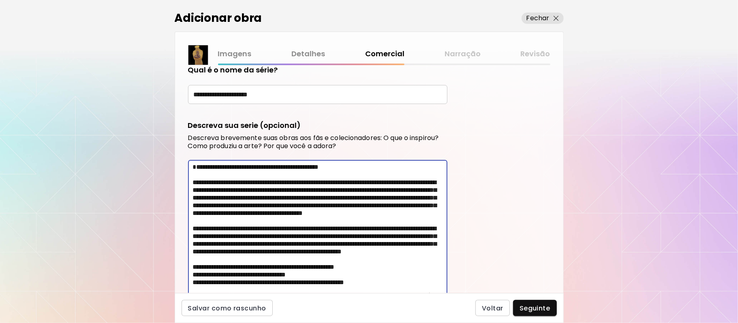
click at [538, 313] on button "Seguinte" at bounding box center [535, 308] width 44 height 16
click at [538, 313] on div "Voltar Seguinte" at bounding box center [515, 308] width 81 height 16
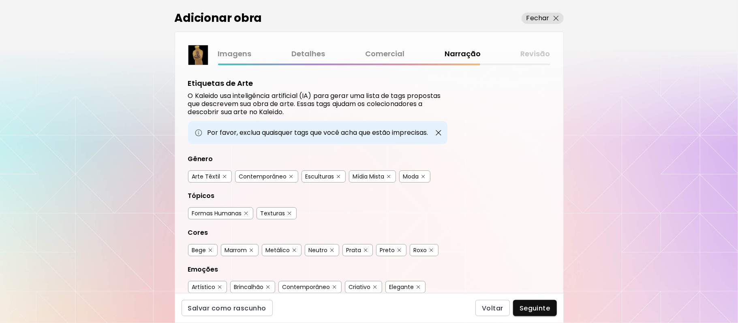
click at [323, 176] on div "Esculturas" at bounding box center [320, 177] width 29 height 8
click at [260, 175] on div "Contemporâneo" at bounding box center [263, 177] width 48 height 8
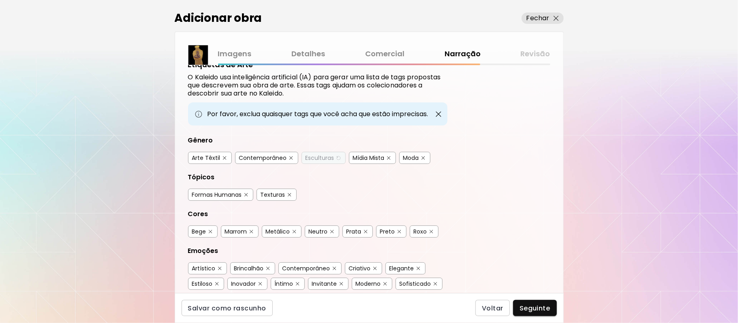
scroll to position [23, 0]
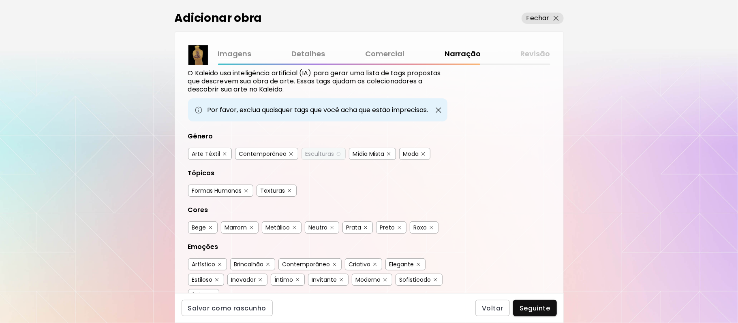
click at [284, 227] on div "Metálico" at bounding box center [278, 228] width 24 height 8
click at [357, 227] on div "Prata" at bounding box center [354, 228] width 15 height 8
click at [281, 226] on div "Metálico" at bounding box center [278, 228] width 24 height 8
click at [234, 226] on div "Marrom" at bounding box center [236, 228] width 22 height 8
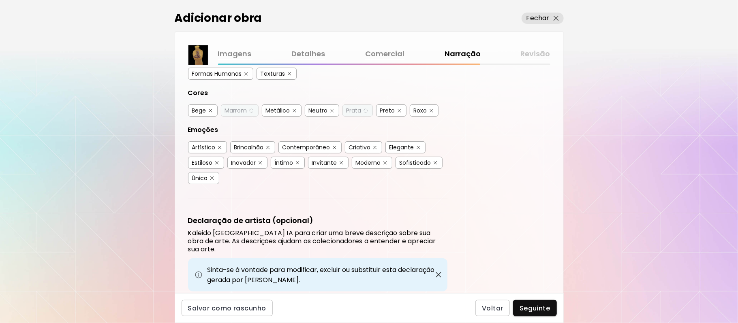
scroll to position [144, 0]
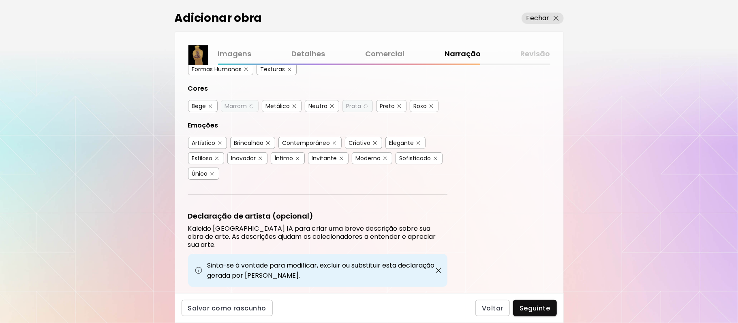
click at [570, 234] on div "Adicionar obra Fechar Imagens Detalhes Comercial Narração Revisão Etiquetas de …" at bounding box center [369, 161] width 738 height 323
click at [209, 144] on div "Artístico" at bounding box center [204, 143] width 24 height 8
click at [414, 144] on div "Elegante" at bounding box center [401, 143] width 25 height 8
click at [210, 156] on div "Estiloso" at bounding box center [202, 158] width 21 height 8
click at [245, 157] on div "Inovador" at bounding box center [243, 158] width 25 height 8
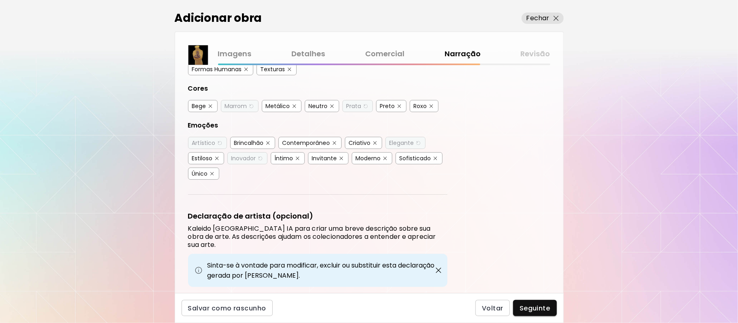
click at [286, 156] on div "Íntimo" at bounding box center [284, 158] width 19 height 8
click at [198, 173] on div "Único" at bounding box center [200, 174] width 16 height 8
click at [426, 159] on div "Sofisticado" at bounding box center [416, 158] width 32 height 8
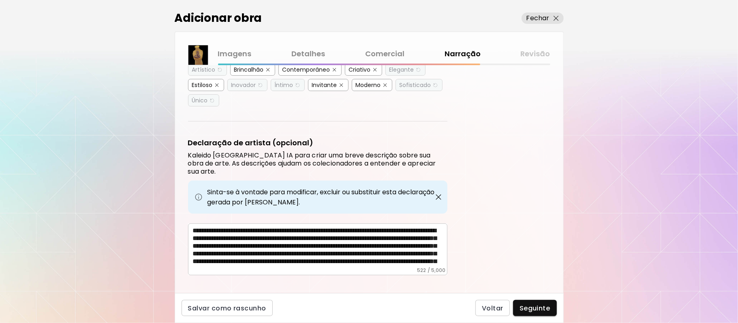
scroll to position [220, 0]
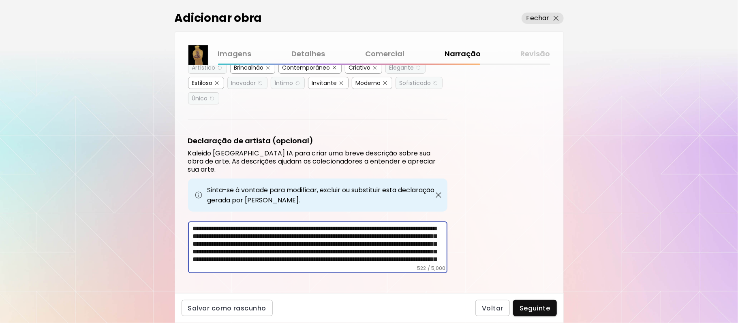
click at [258, 229] on textarea "**********" at bounding box center [320, 245] width 255 height 41
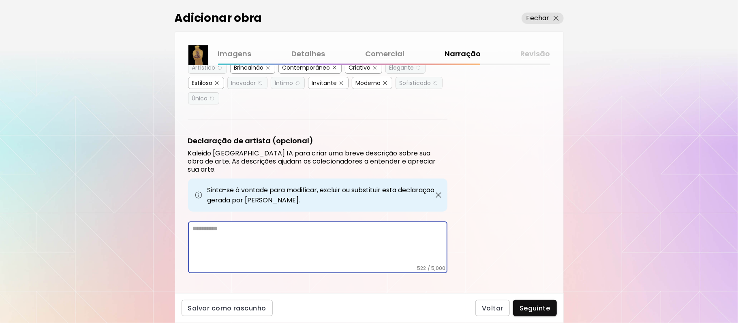
scroll to position [187, 0]
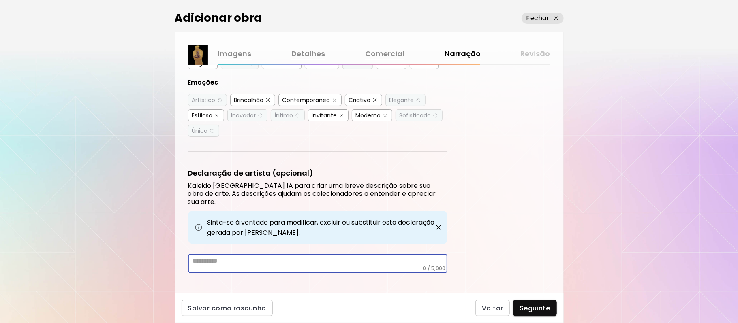
click at [257, 257] on textarea at bounding box center [320, 261] width 255 height 8
paste textarea "**********"
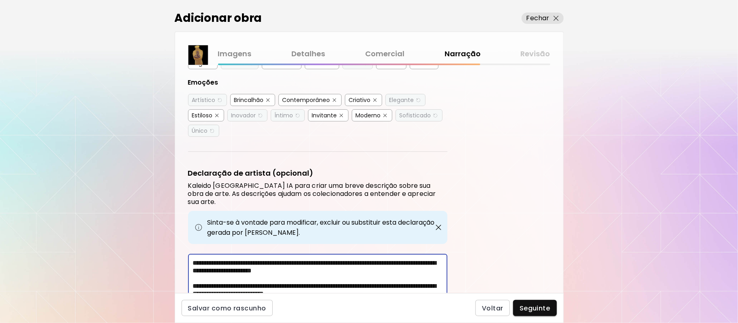
scroll to position [220, 0]
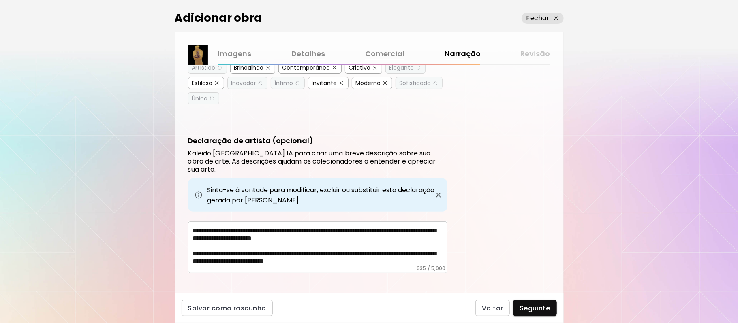
drag, startPoint x: 190, startPoint y: 243, endPoint x: 258, endPoint y: 243, distance: 68.1
click at [258, 243] on div "**********" at bounding box center [317, 248] width 259 height 52
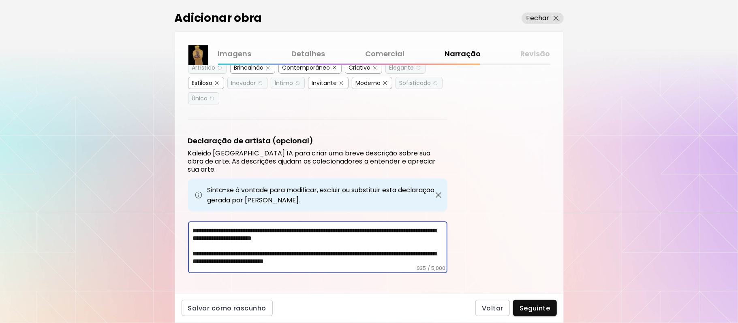
click at [409, 251] on textarea "**********" at bounding box center [320, 245] width 255 height 41
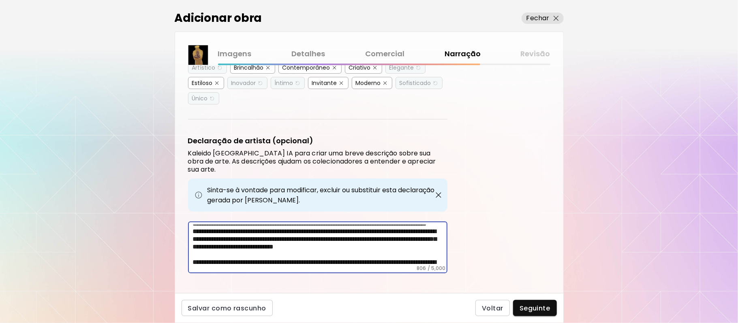
scroll to position [0, 0]
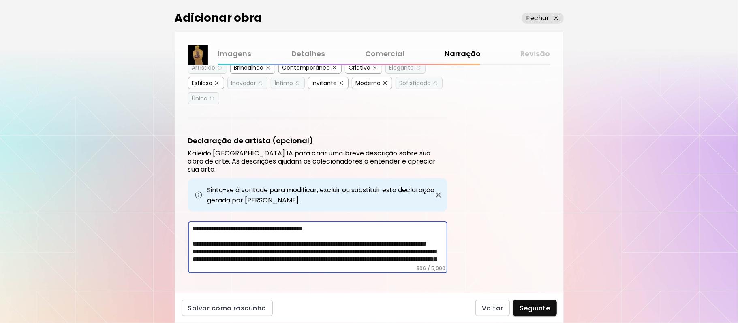
click at [206, 225] on textarea "**********" at bounding box center [320, 245] width 255 height 41
click at [340, 225] on textarea "**********" at bounding box center [320, 245] width 255 height 41
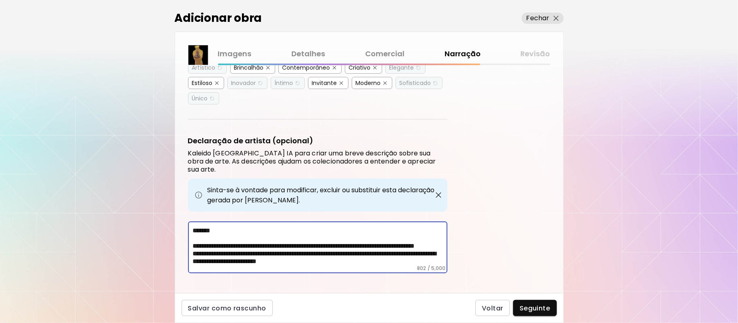
scroll to position [108, 0]
click at [340, 225] on textarea "**********" at bounding box center [320, 245] width 255 height 41
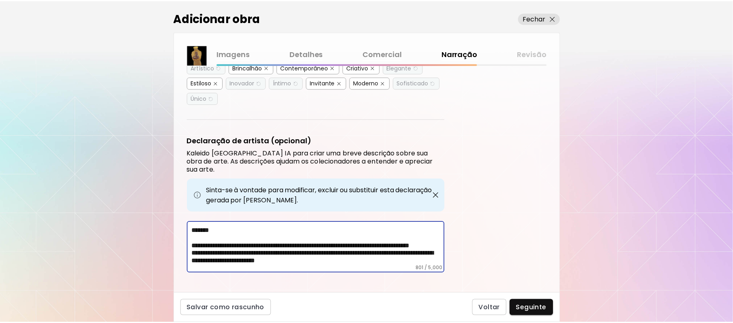
scroll to position [106, 0]
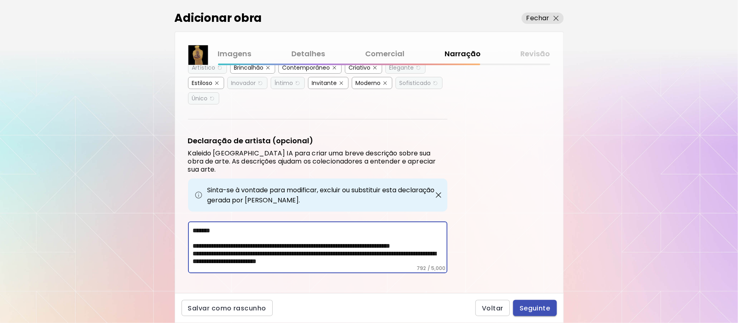
type textarea "**********"
click at [523, 307] on span "Seguinte" at bounding box center [535, 308] width 31 height 9
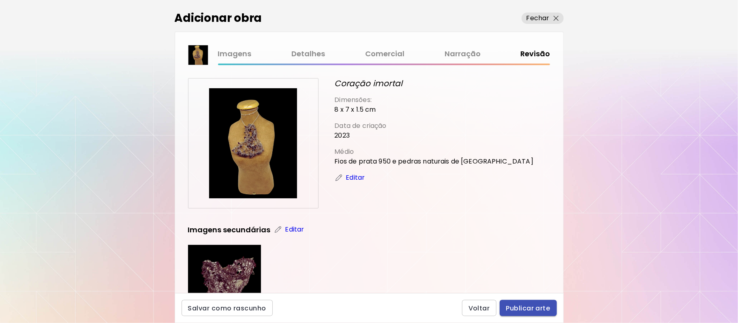
click at [508, 309] on span "Publicar arte" at bounding box center [528, 308] width 44 height 9
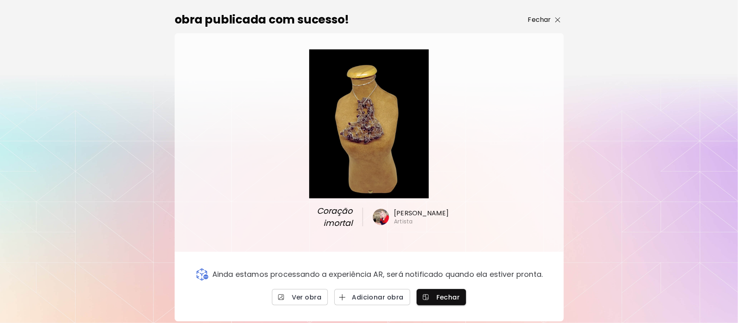
click at [544, 17] on p "Fechar" at bounding box center [539, 20] width 23 height 10
click at [544, 17] on div "0 0" at bounding box center [425, 14] width 626 height 29
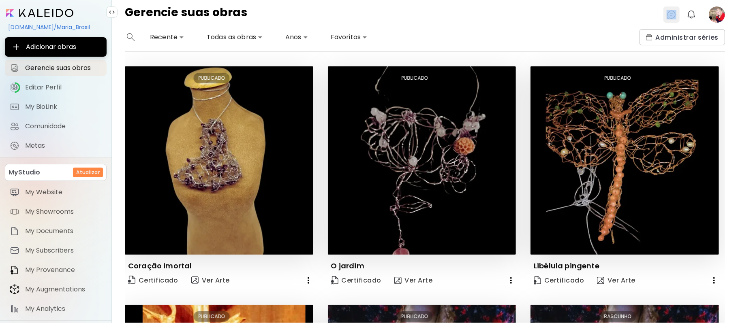
click at [670, 15] on img at bounding box center [672, 15] width 10 height 10
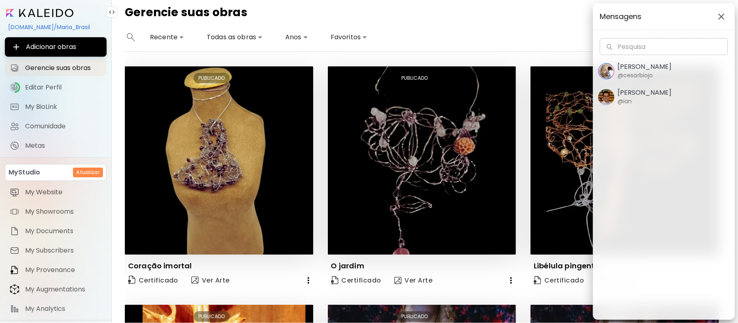
click at [670, 15] on div "Mensagens Pesquisa Pesquisa Cesar Biojo @cesarbiojo Ian Panchevre @ian" at bounding box center [369, 161] width 738 height 323
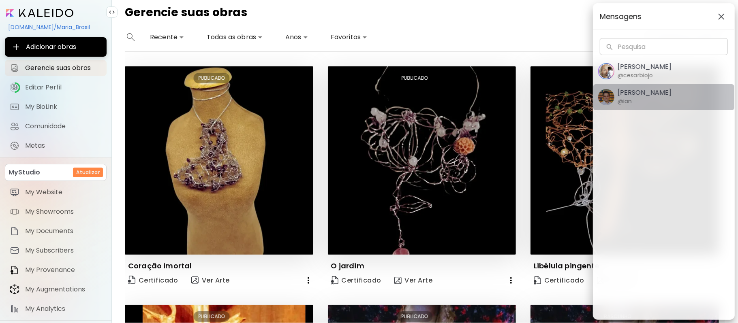
click at [644, 92] on h5 "Ian Panchevre" at bounding box center [645, 93] width 54 height 8
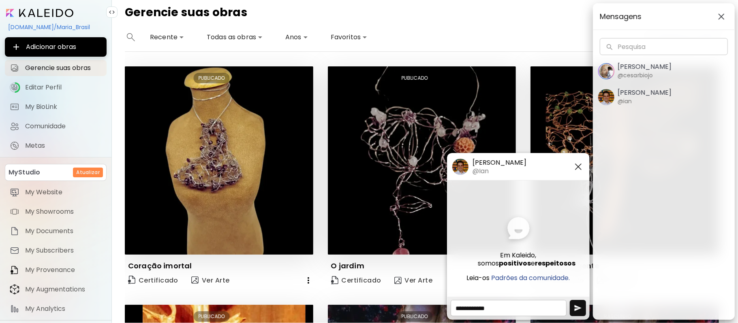
click at [607, 94] on image "button" at bounding box center [606, 97] width 16 height 16
click at [720, 15] on img "button" at bounding box center [721, 16] width 6 height 6
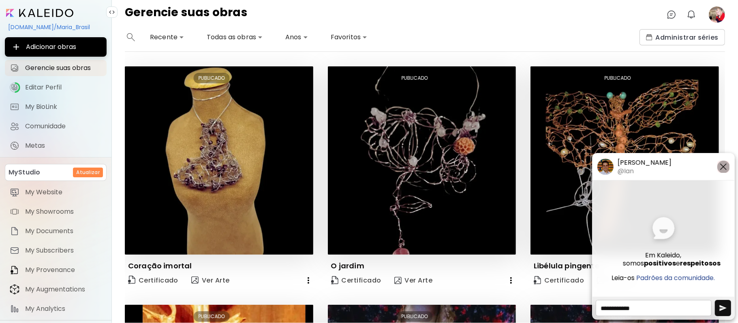
click at [724, 165] on img "button" at bounding box center [724, 167] width 10 height 10
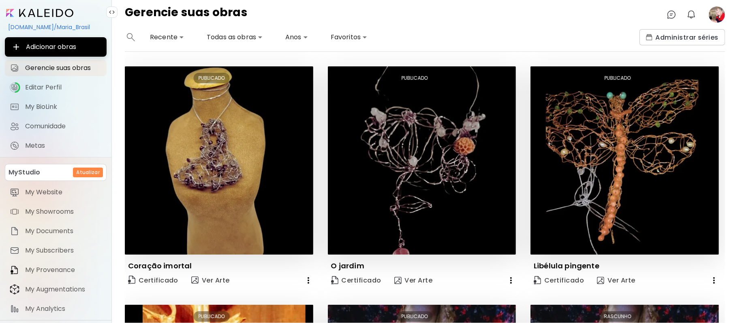
click at [718, 10] on image at bounding box center [717, 14] width 16 height 16
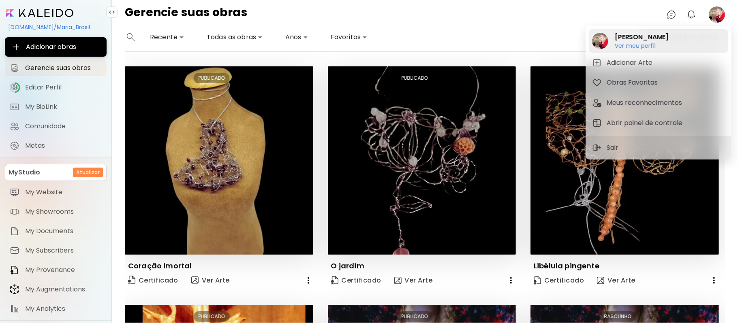
click at [637, 42] on h6 "Ver meu perfil" at bounding box center [642, 45] width 54 height 7
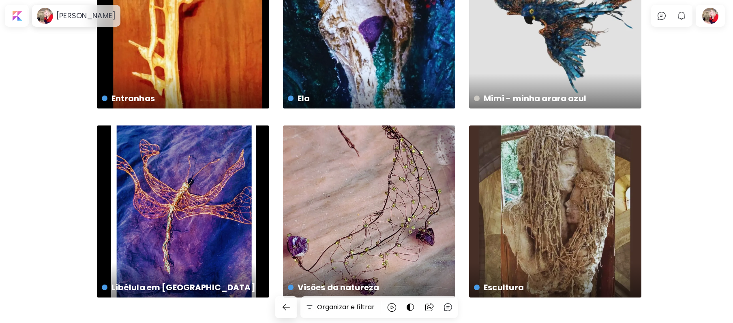
scroll to position [303, 0]
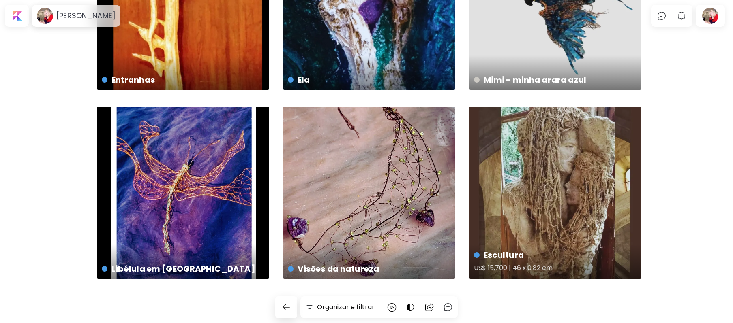
click at [537, 203] on div "Escultura US$ 15,700 | 46 x 0.82 cm" at bounding box center [555, 193] width 172 height 172
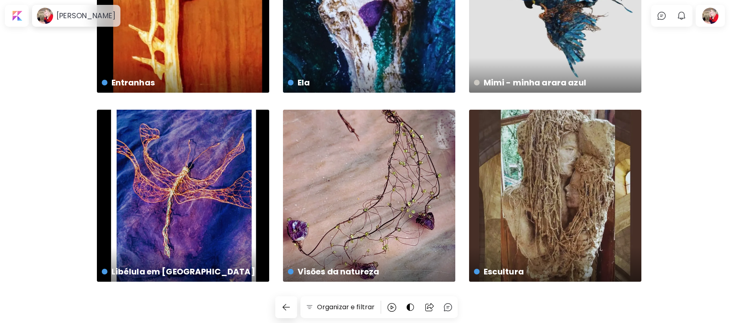
scroll to position [20, 0]
